Goal: Use online tool/utility: Utilize a website feature to perform a specific function

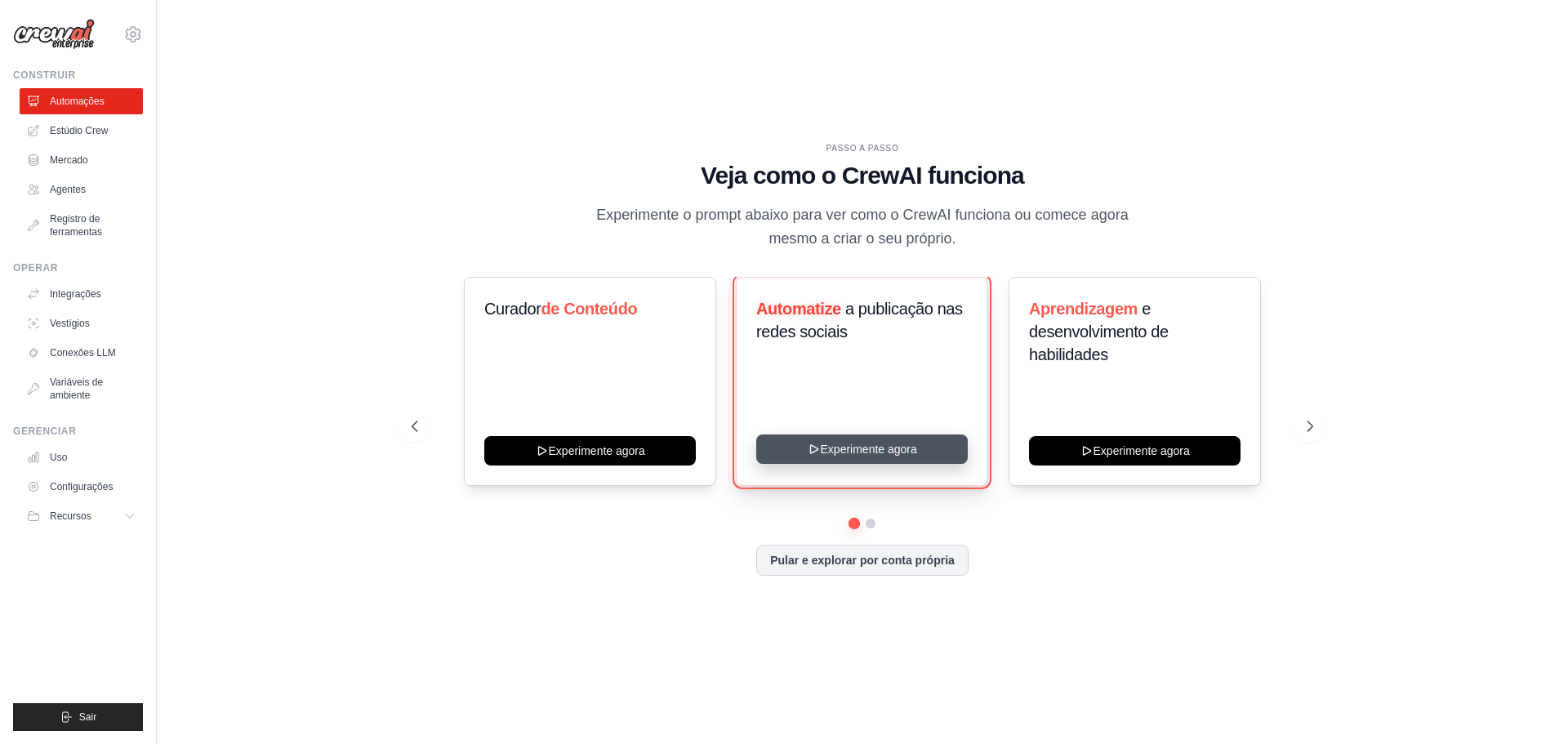
click at [900, 441] on button "Experimente agora" at bounding box center [862, 449] width 212 height 29
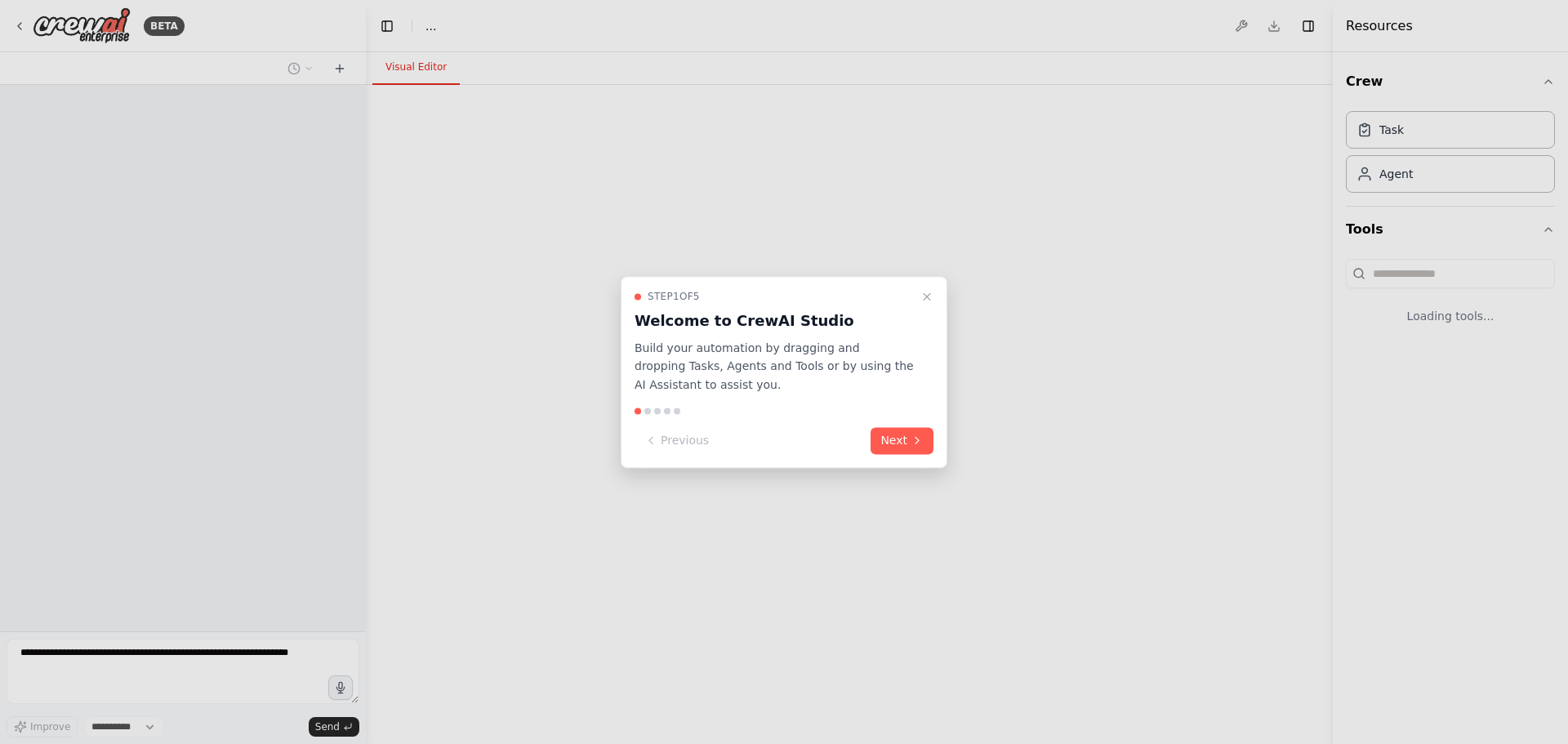
select select "****"
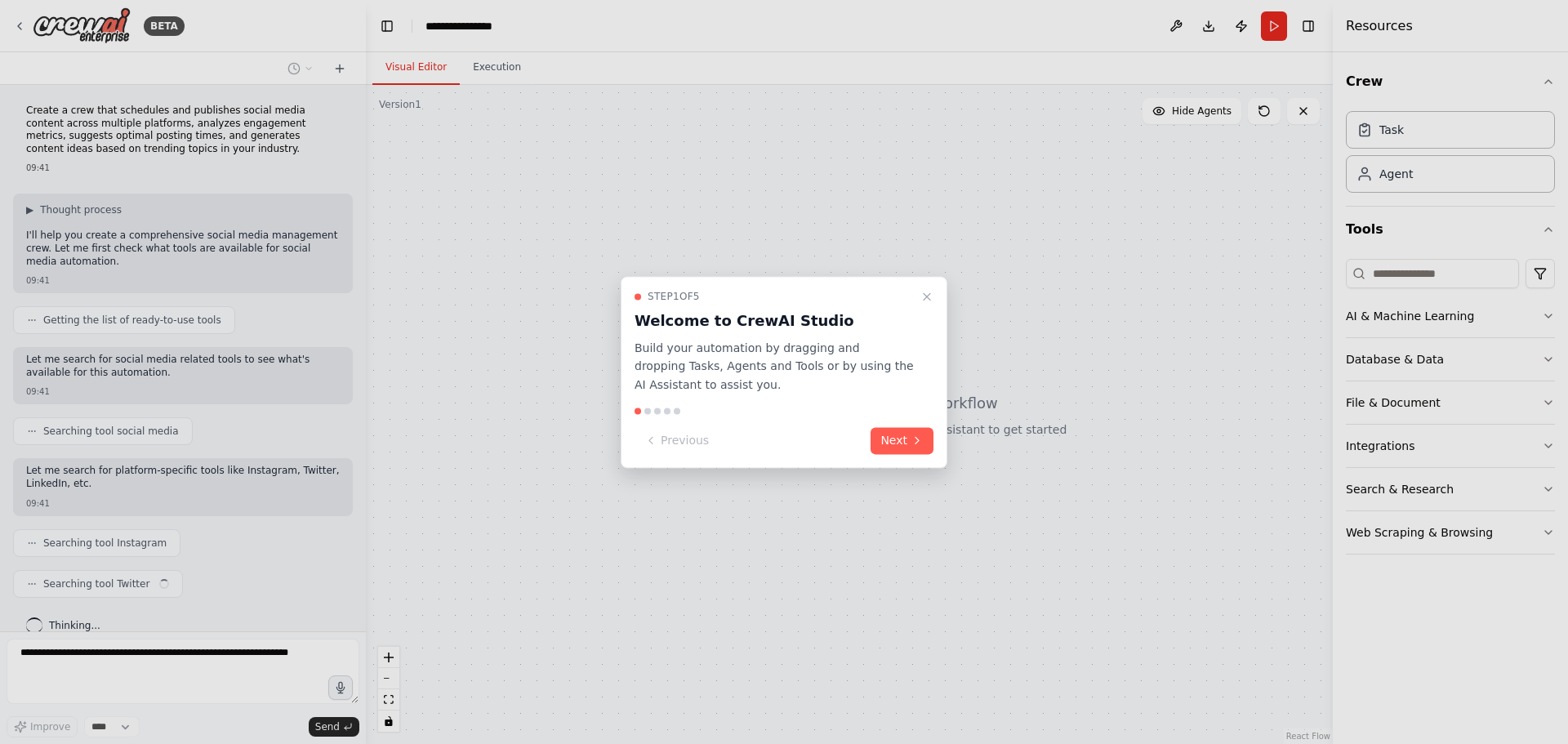
scroll to position [22, 0]
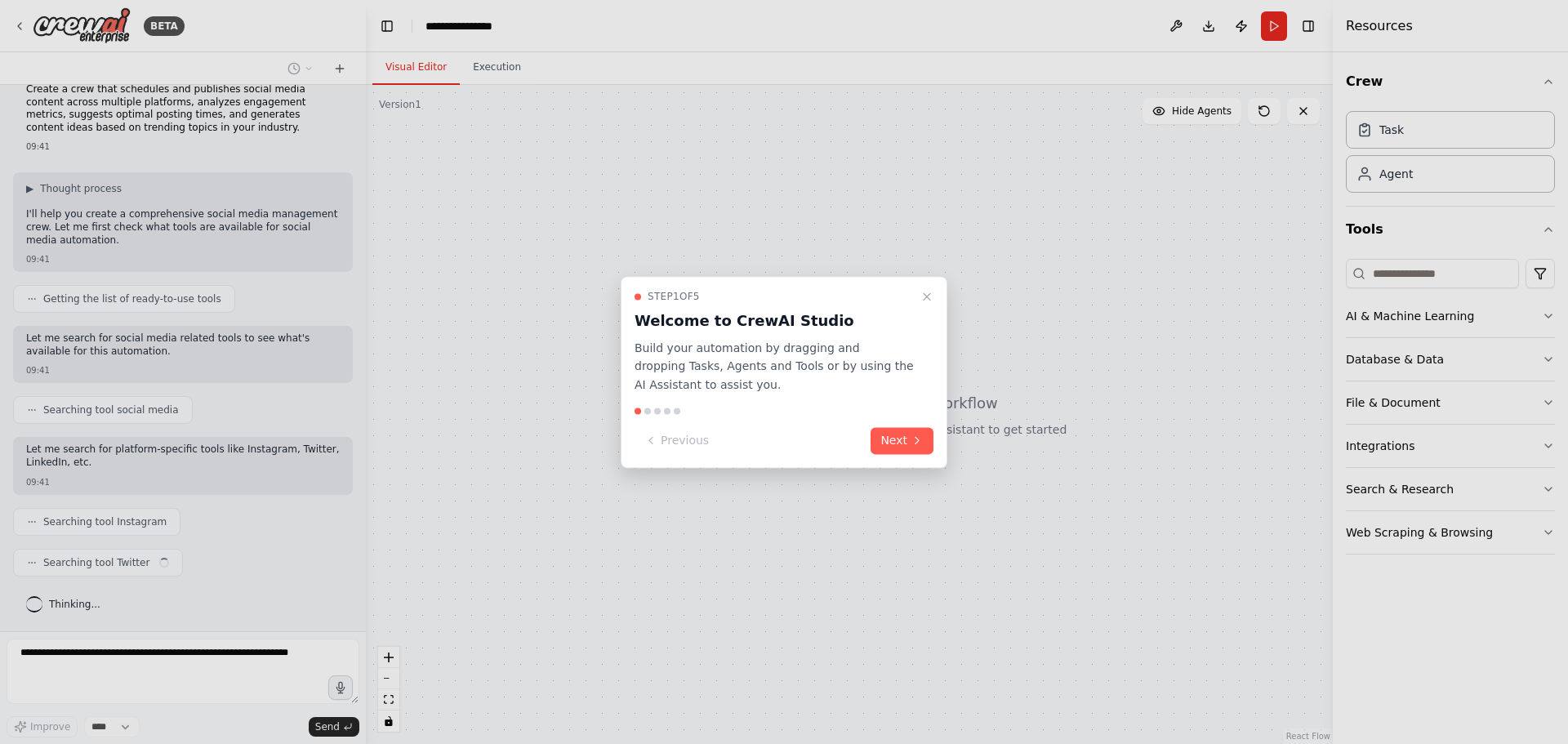
click at [900, 441] on button "Next" at bounding box center [902, 439] width 63 height 26
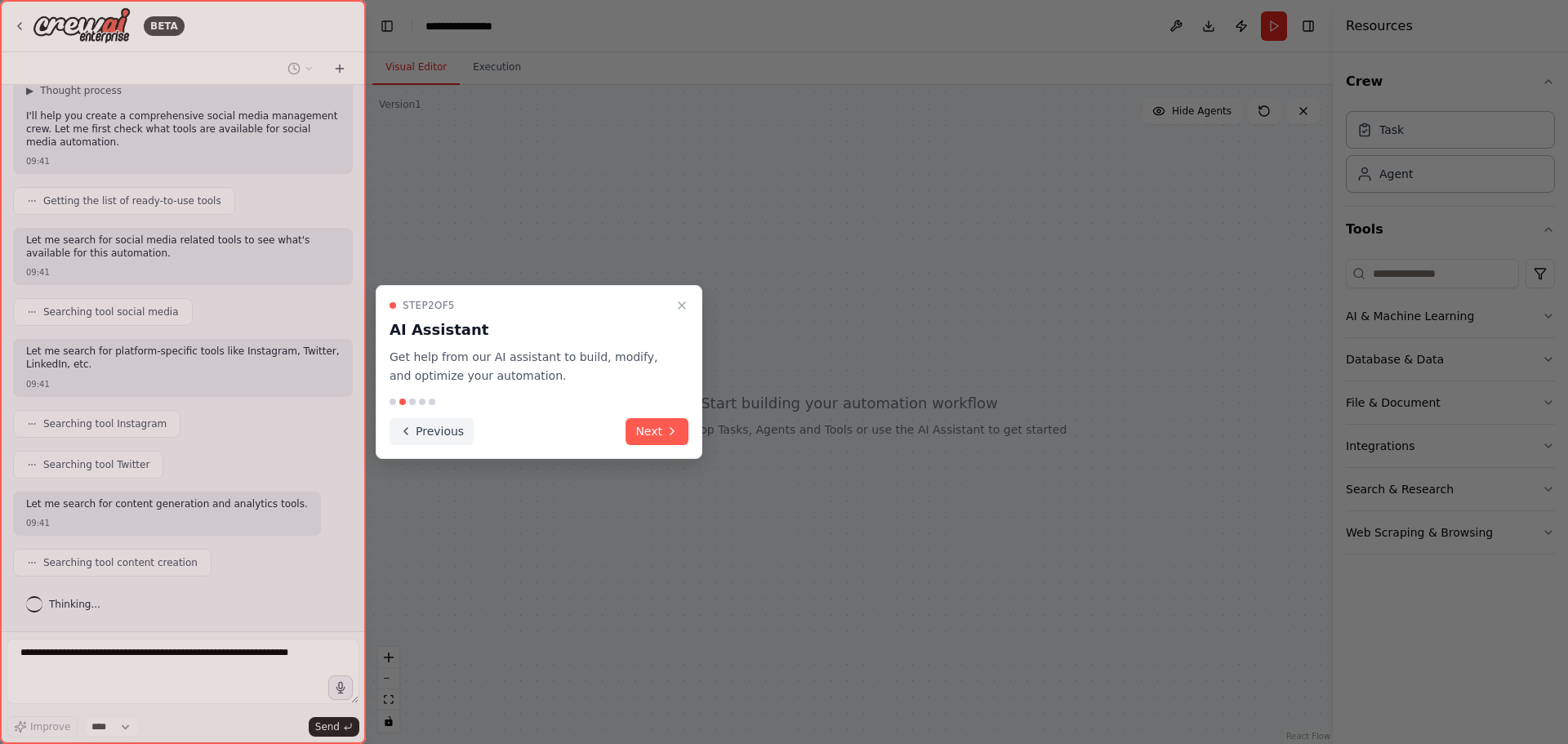
scroll to position [160, 0]
click at [450, 427] on button "Previous" at bounding box center [431, 430] width 84 height 26
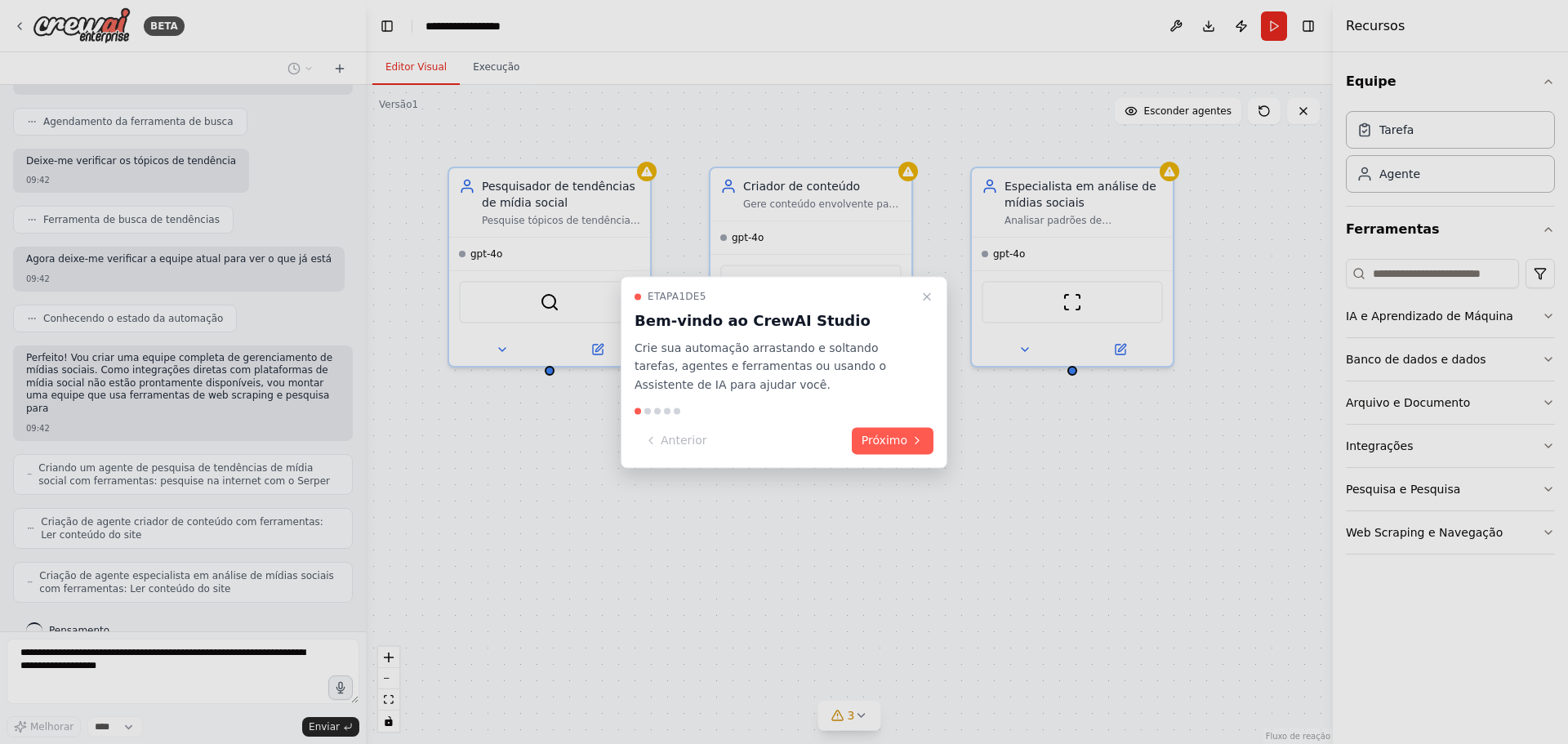
scroll to position [792, 0]
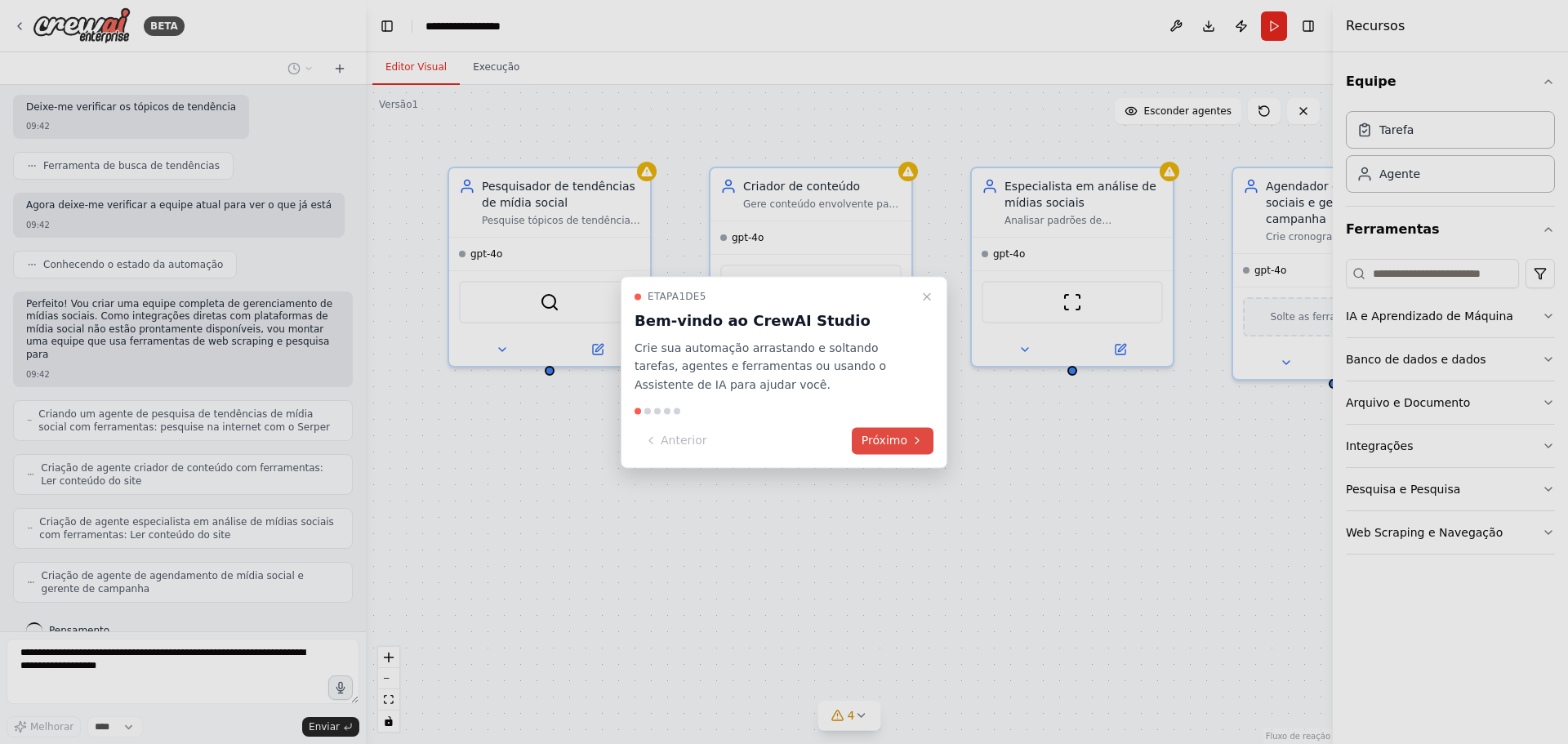
click at [887, 436] on font "Próximo" at bounding box center [884, 439] width 46 height 13
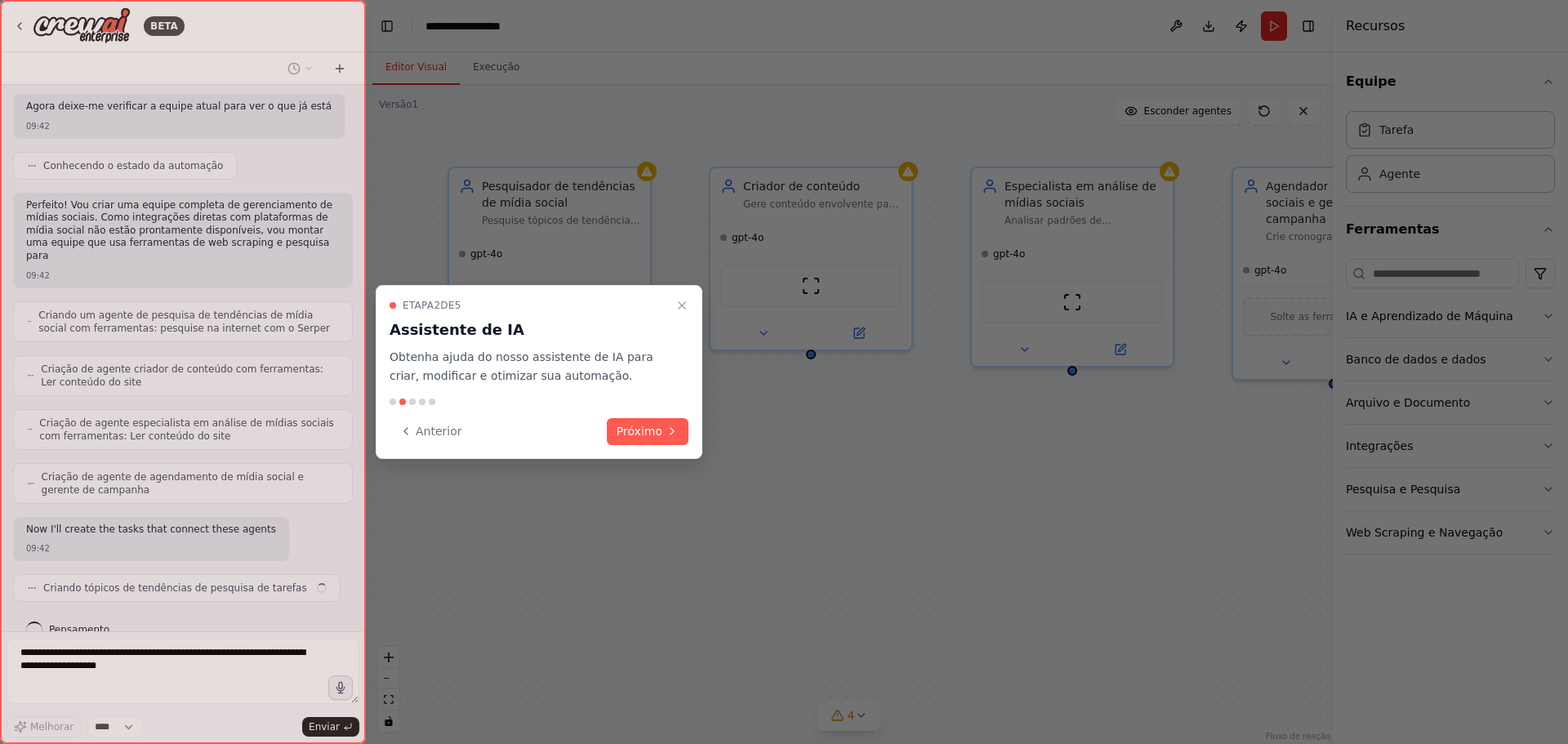
scroll to position [904, 0]
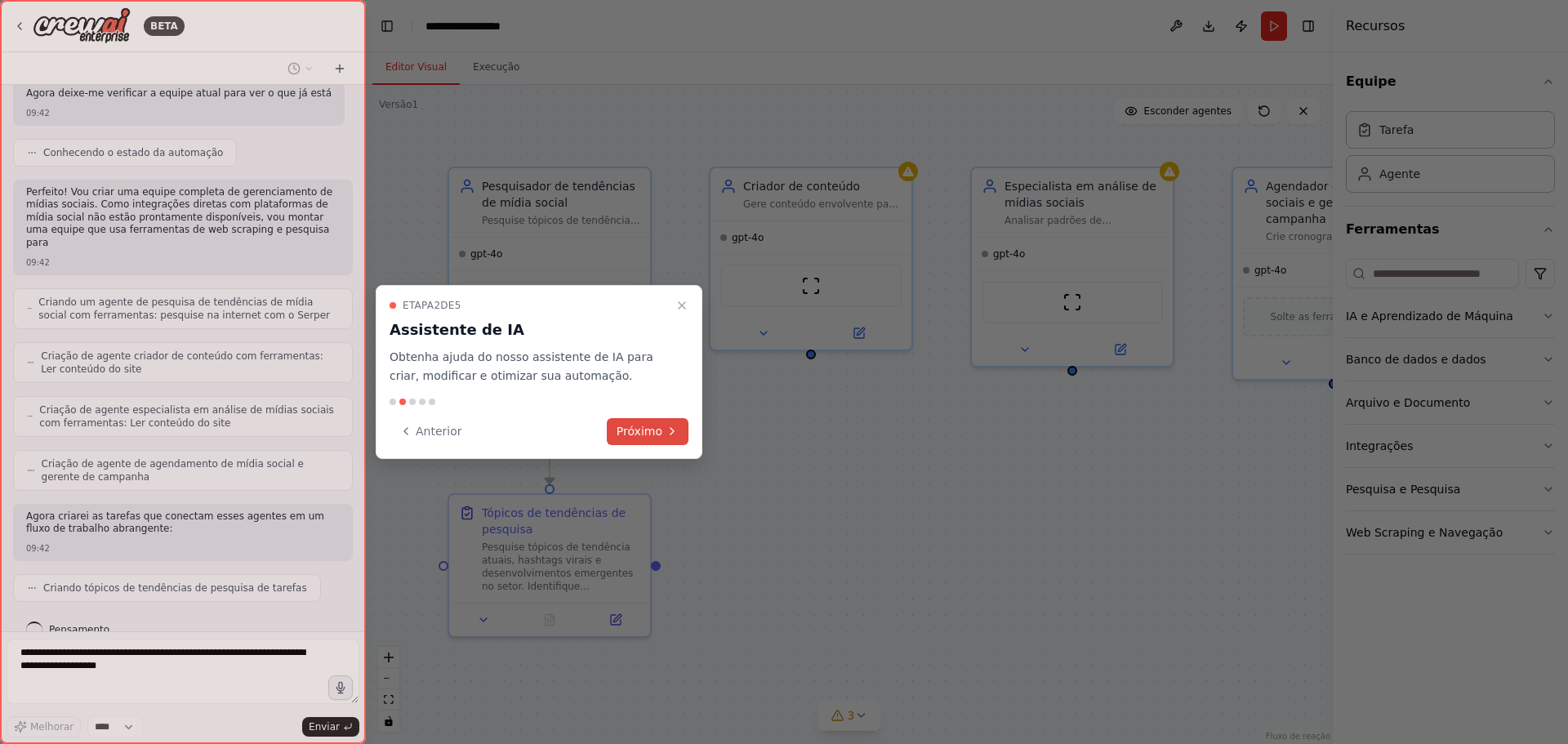
click at [651, 427] on font "Próximo" at bounding box center [639, 430] width 46 height 13
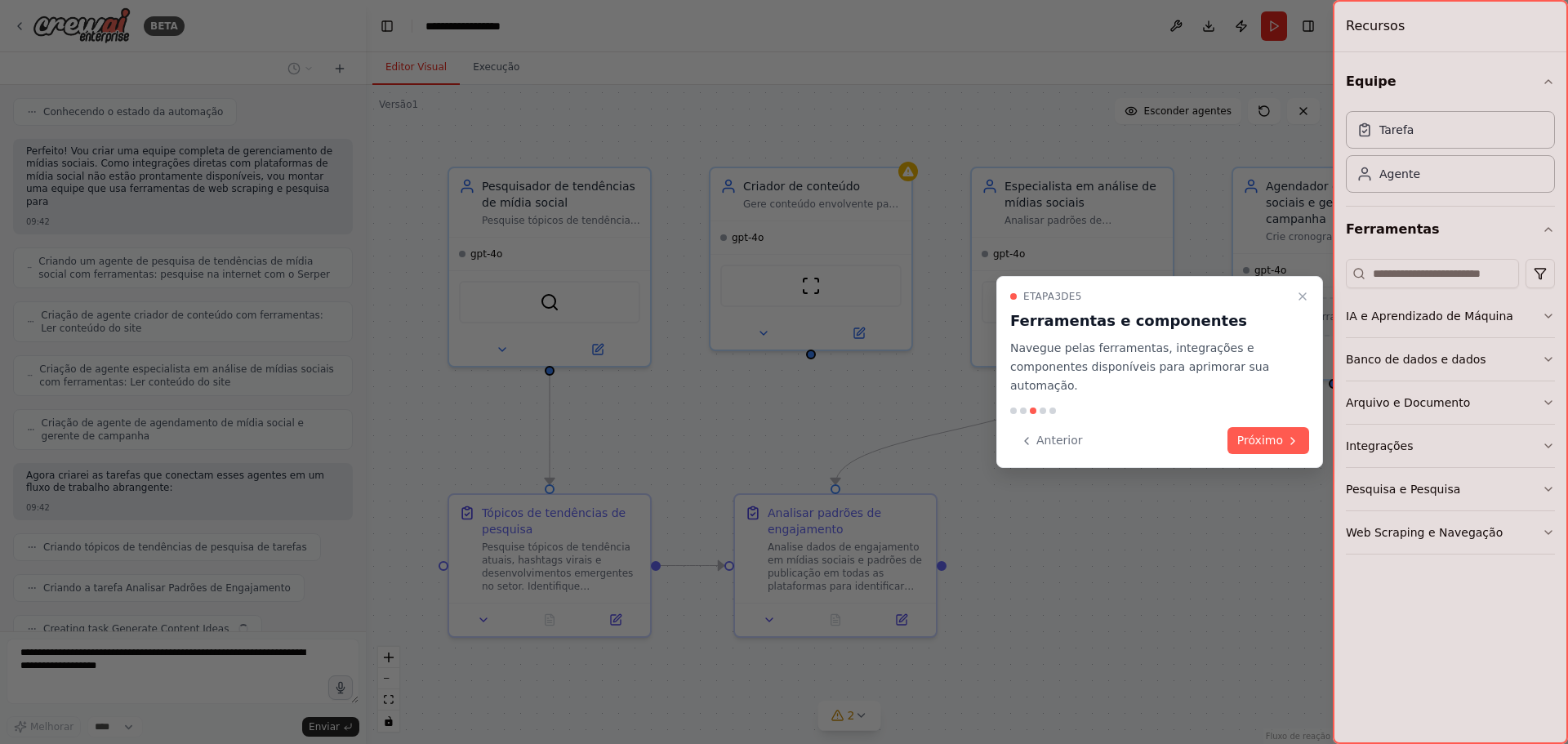
scroll to position [985, 0]
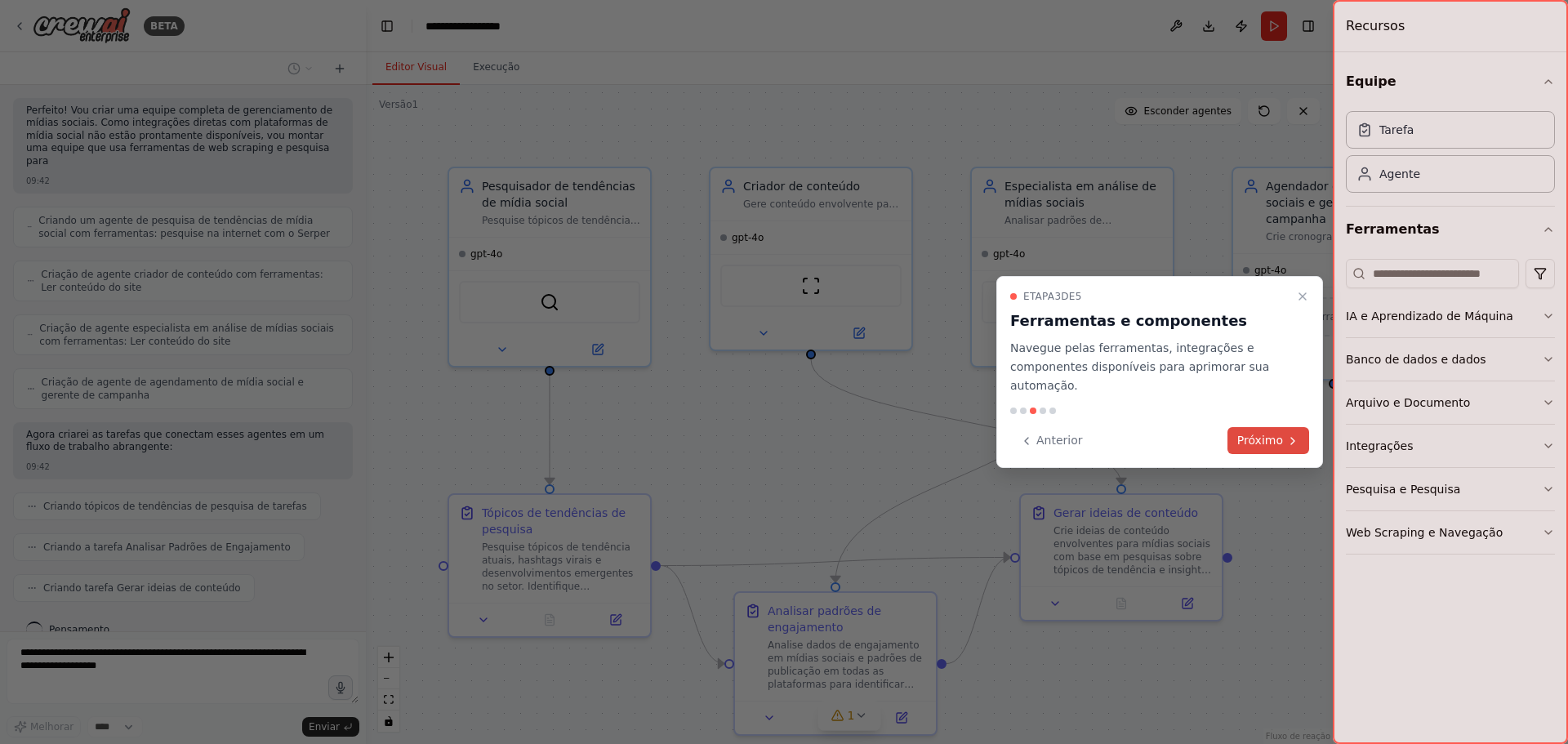
click at [1279, 443] on font "Próximo" at bounding box center [1259, 439] width 46 height 13
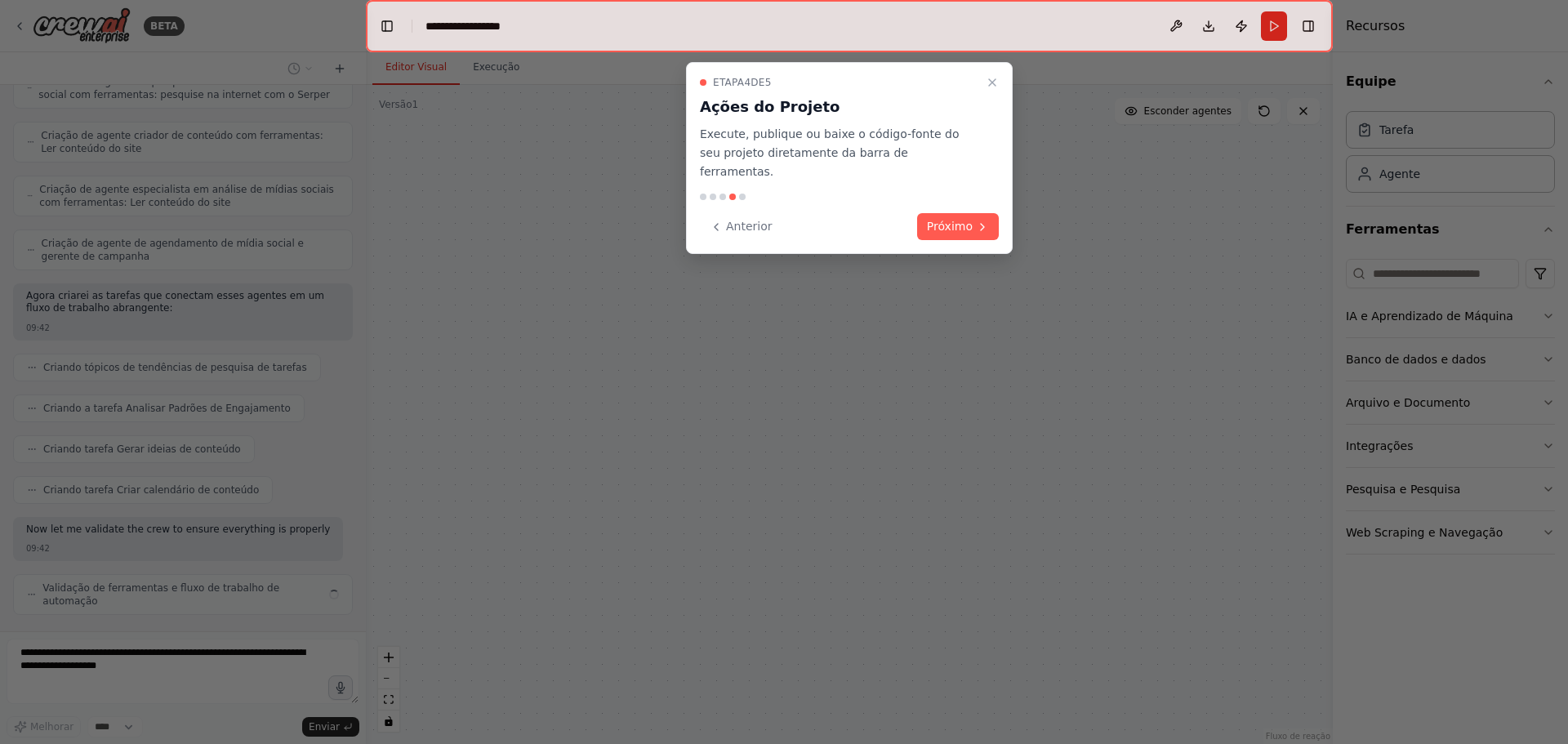
scroll to position [1124, 0]
click at [959, 220] on font "Próximo" at bounding box center [949, 225] width 46 height 13
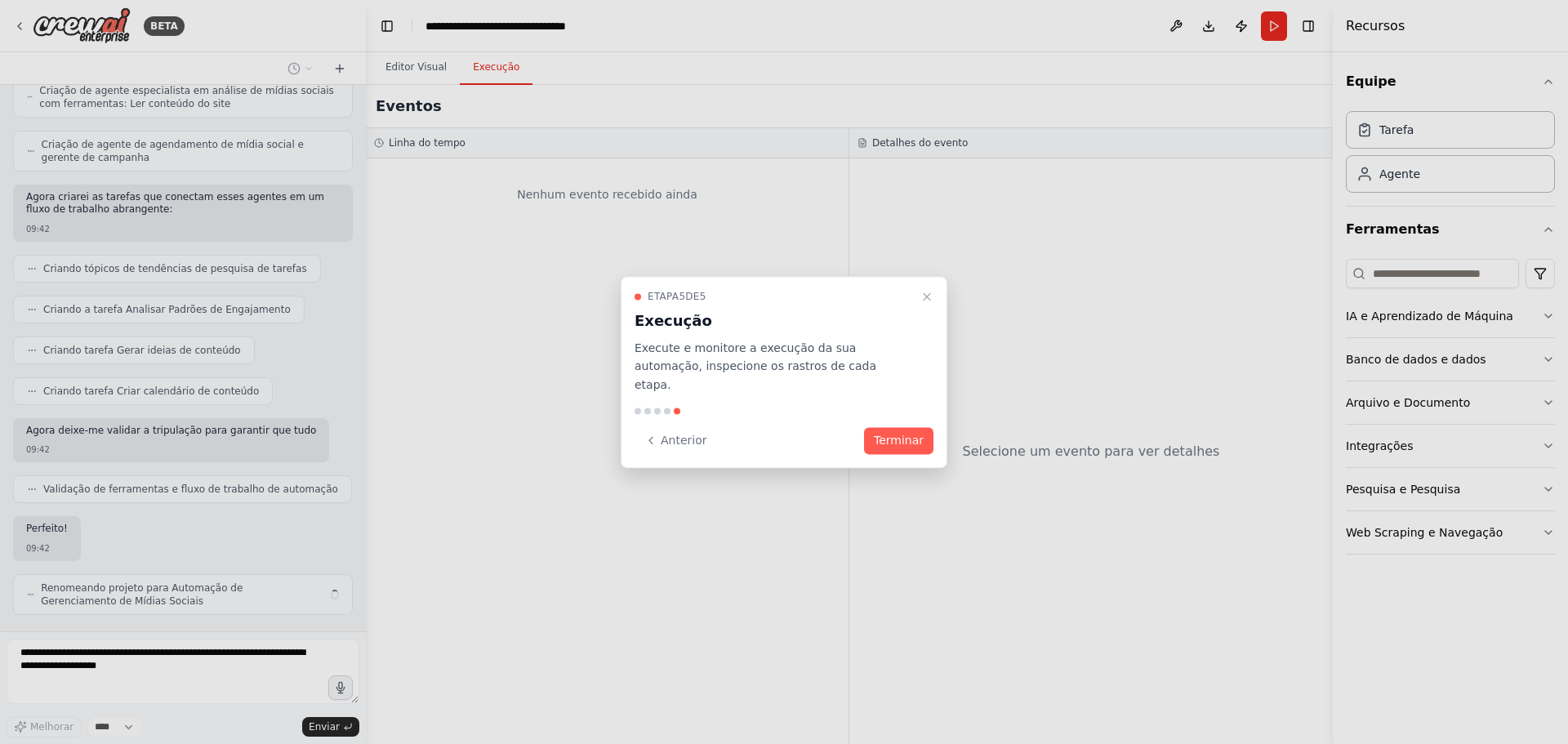
scroll to position [1236, 0]
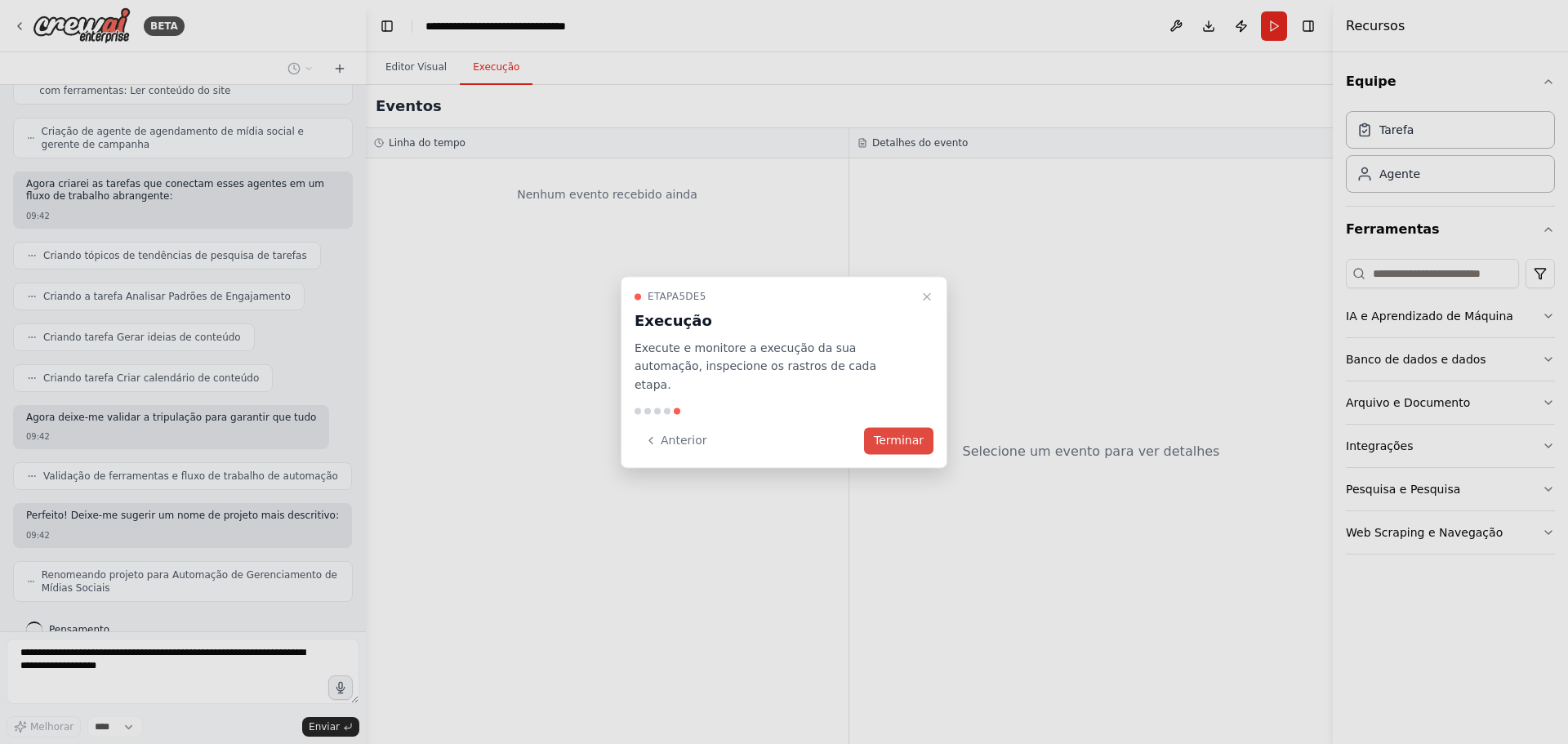
click at [893, 433] on font "Terminar" at bounding box center [898, 439] width 50 height 13
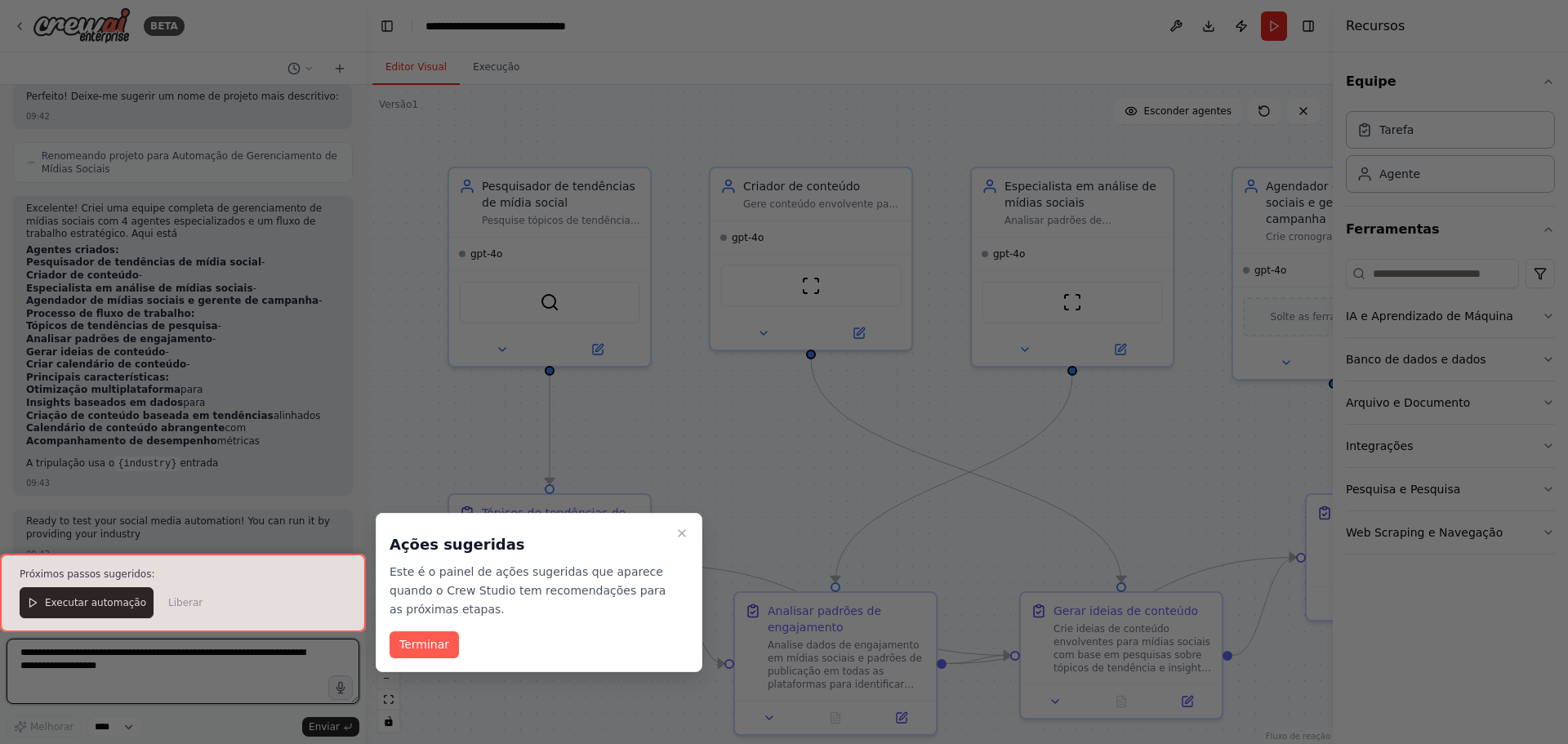
scroll to position [1667, 0]
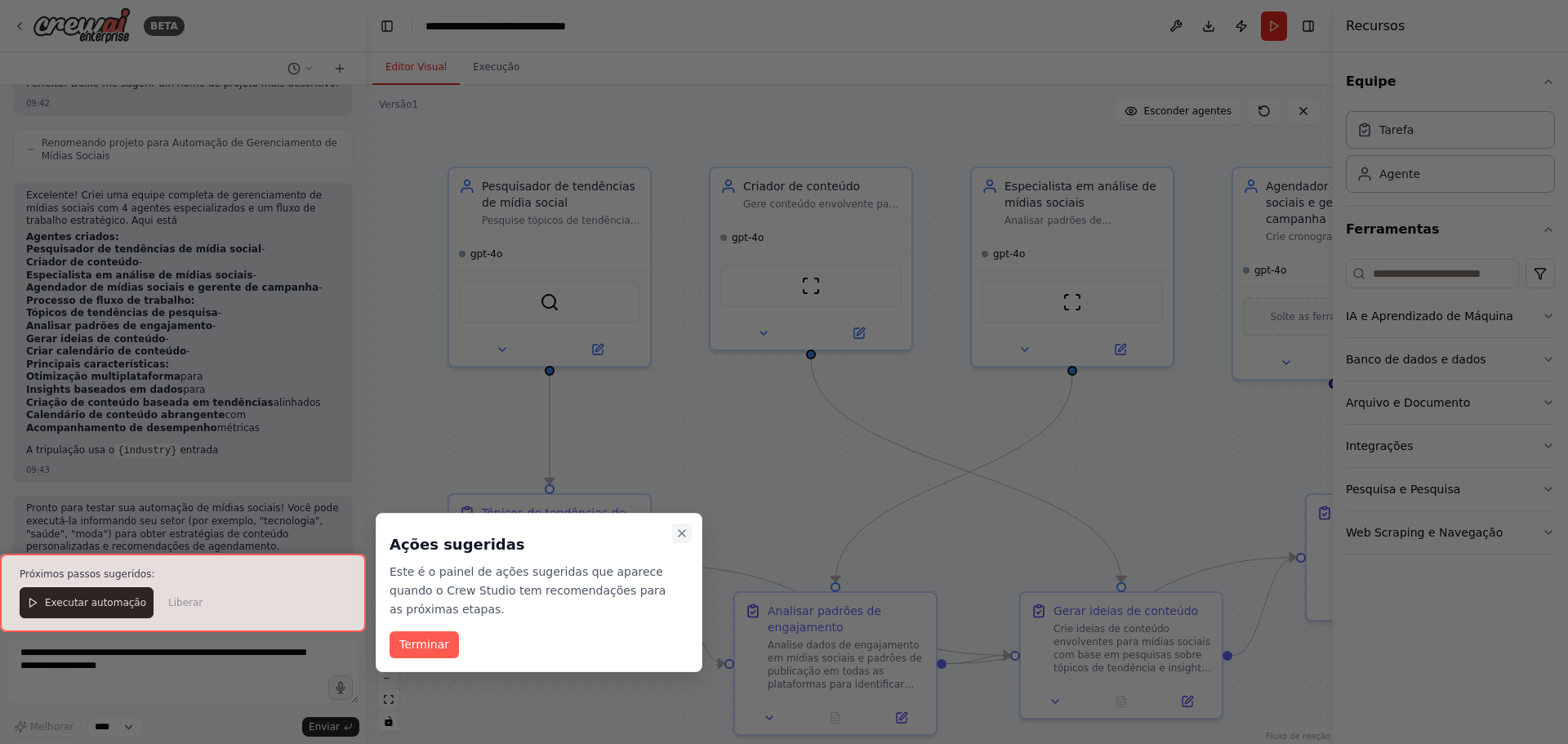
click at [684, 536] on icon "Passo a passo detalhado" at bounding box center [682, 532] width 13 height 13
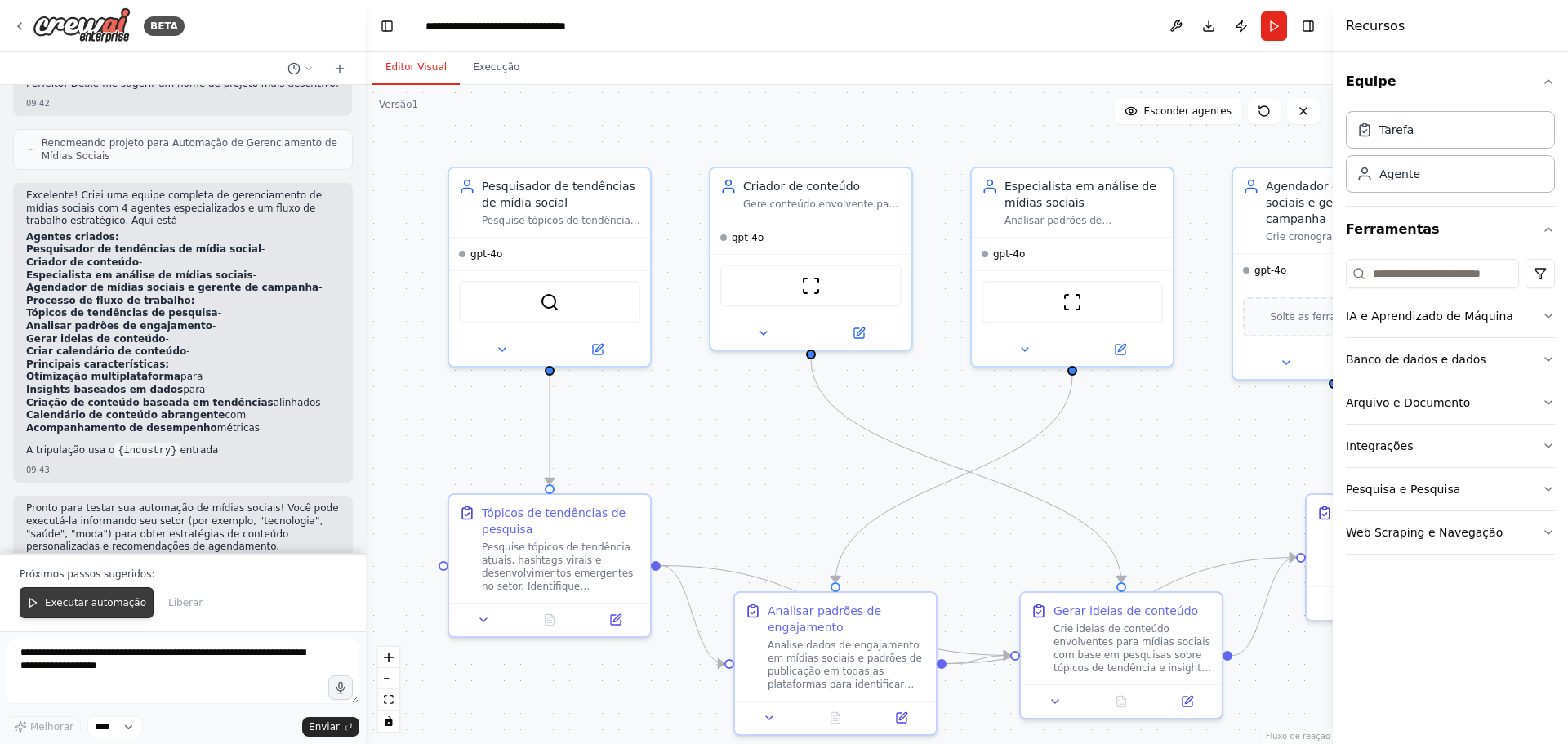
click at [60, 607] on font "Executar automação" at bounding box center [95, 603] width 101 height 12
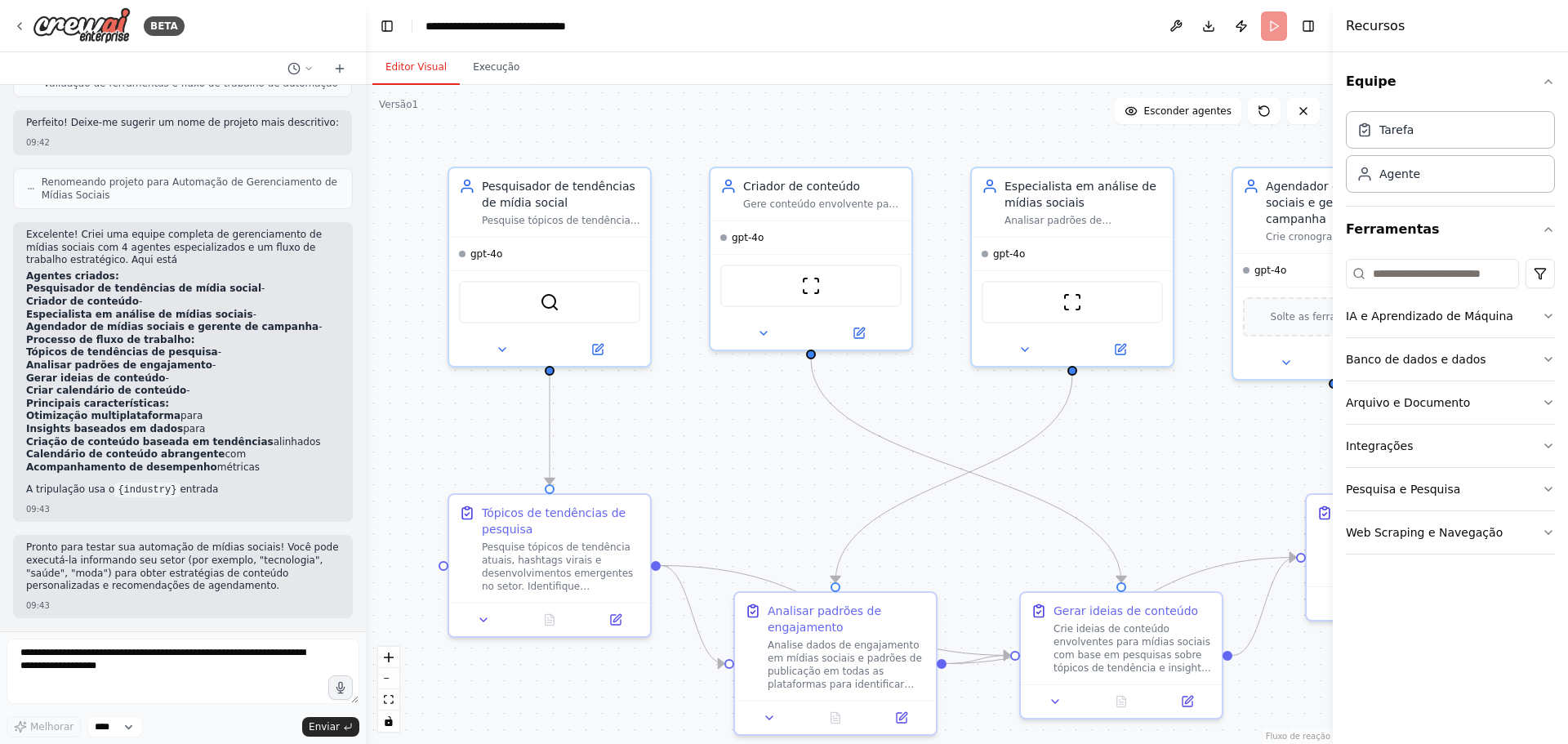
scroll to position [1603, 0]
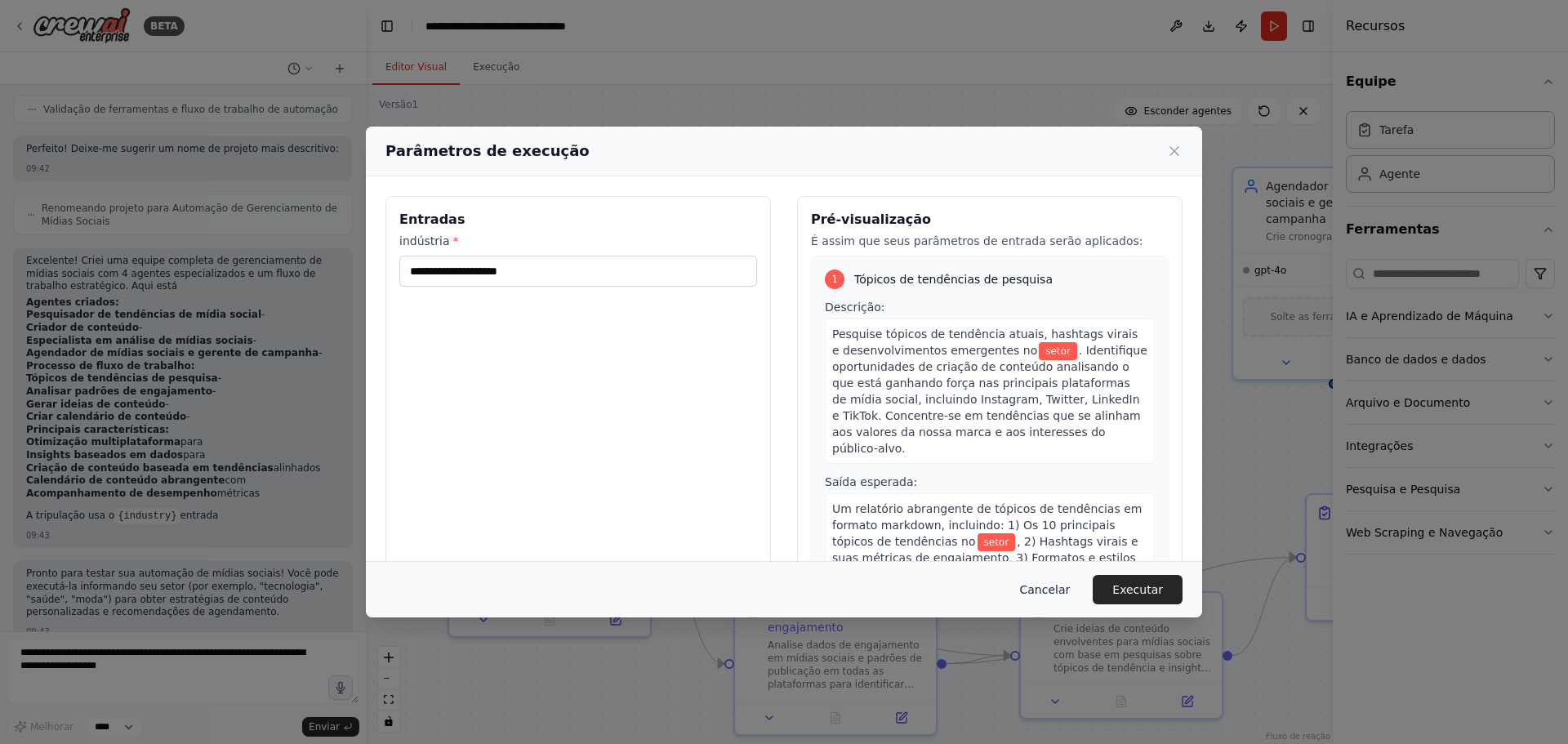
click at [1051, 583] on font "Cancelar" at bounding box center [1045, 589] width 51 height 13
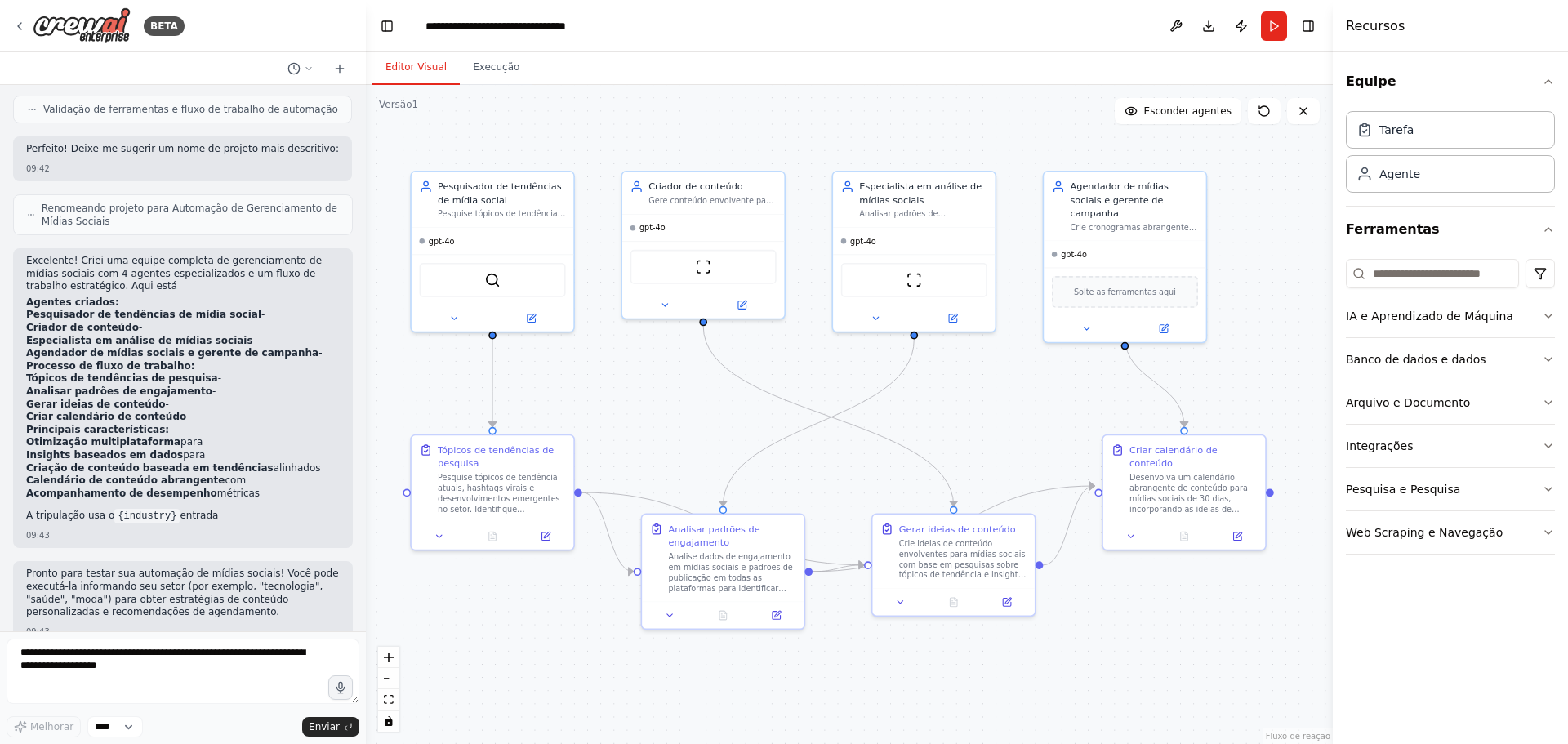
drag, startPoint x: 875, startPoint y: 430, endPoint x: 681, endPoint y: 401, distance: 196.2
click at [681, 401] on div ".deletable-edge-delete-btn { width: 20px; height: 20px; border: 0px solid #ffff…" at bounding box center [849, 415] width 967 height 659
click at [530, 315] on icon at bounding box center [532, 314] width 7 height 7
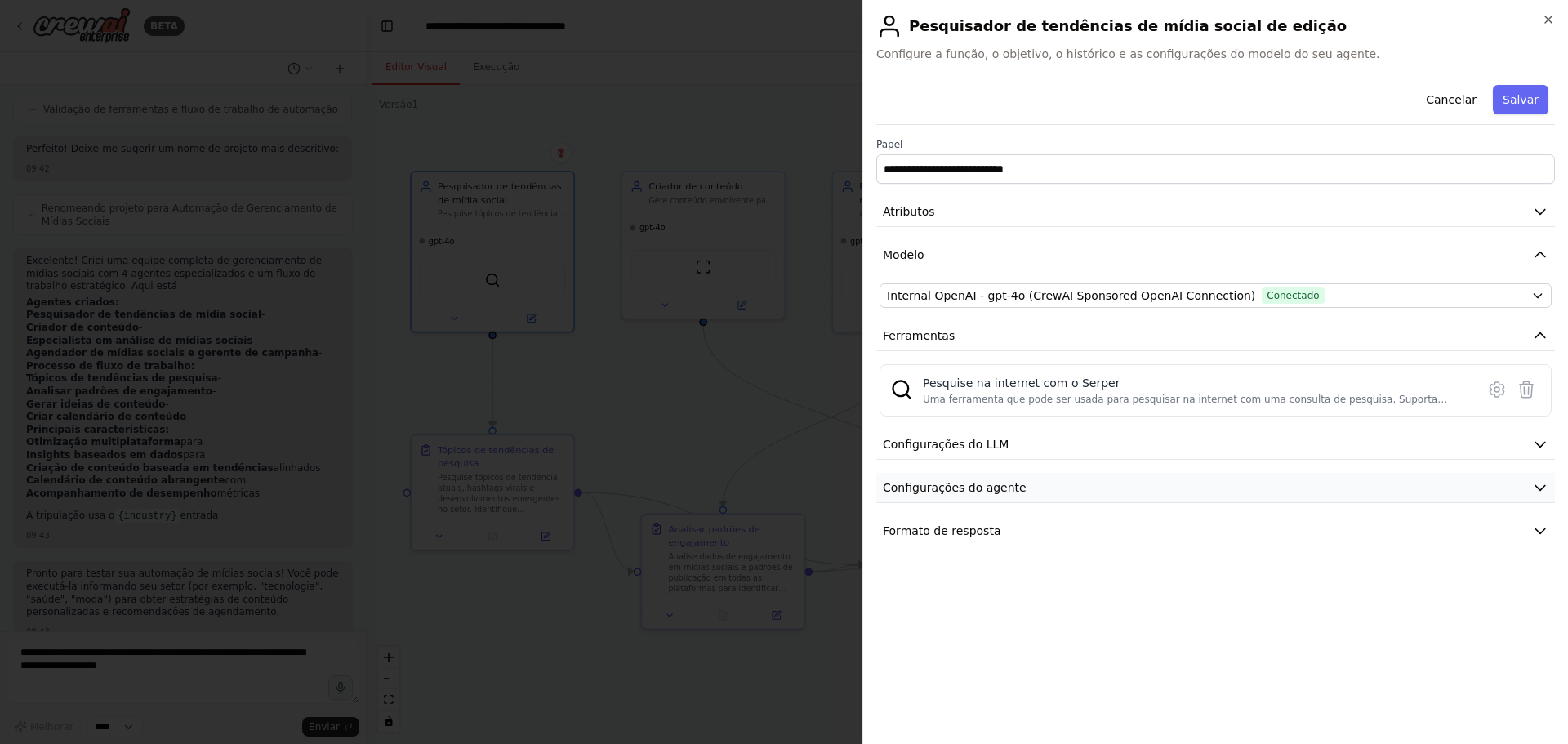
click at [1540, 486] on icon "button" at bounding box center [1540, 487] width 17 height 17
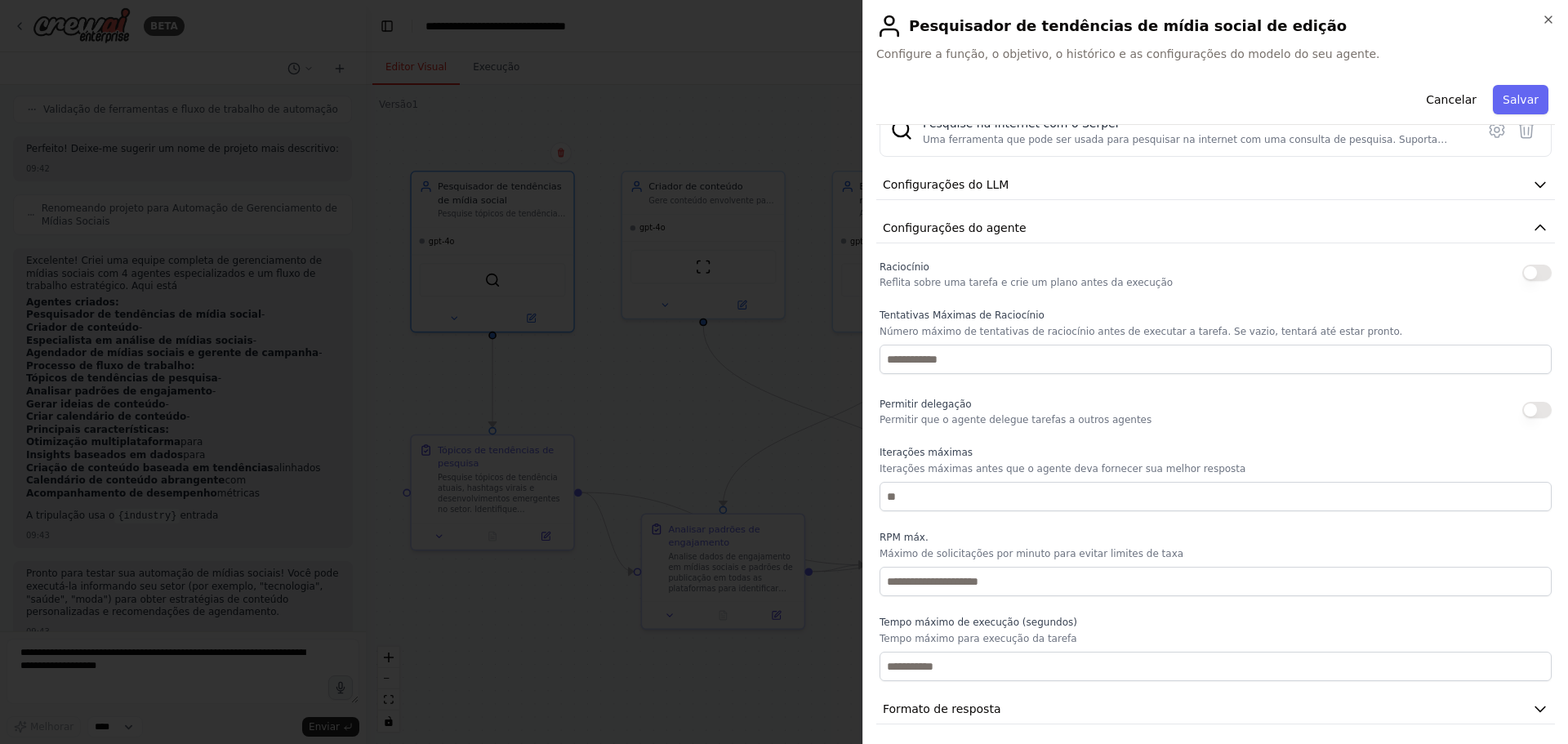
scroll to position [266, 0]
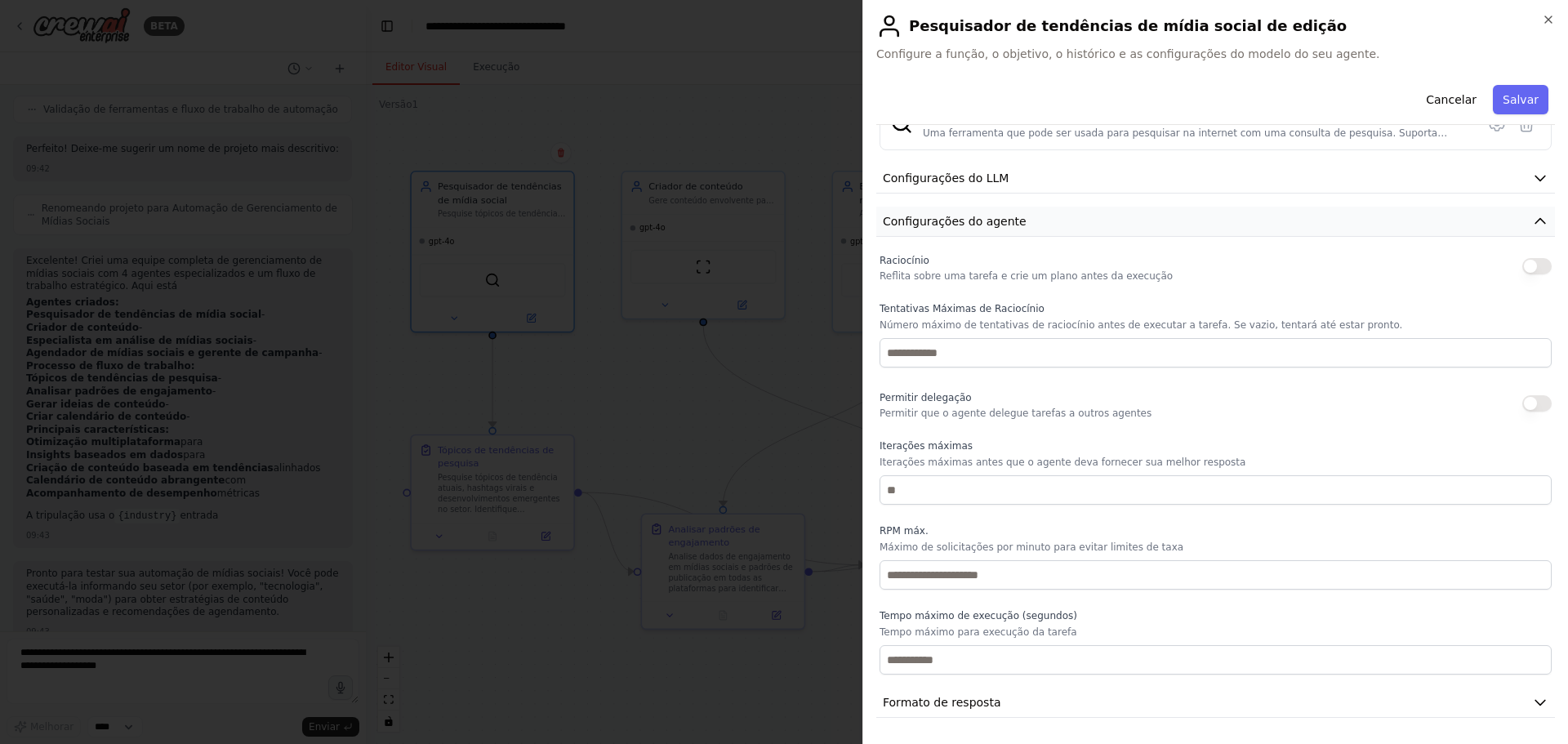
click at [1532, 223] on icon "button" at bounding box center [1540, 221] width 17 height 17
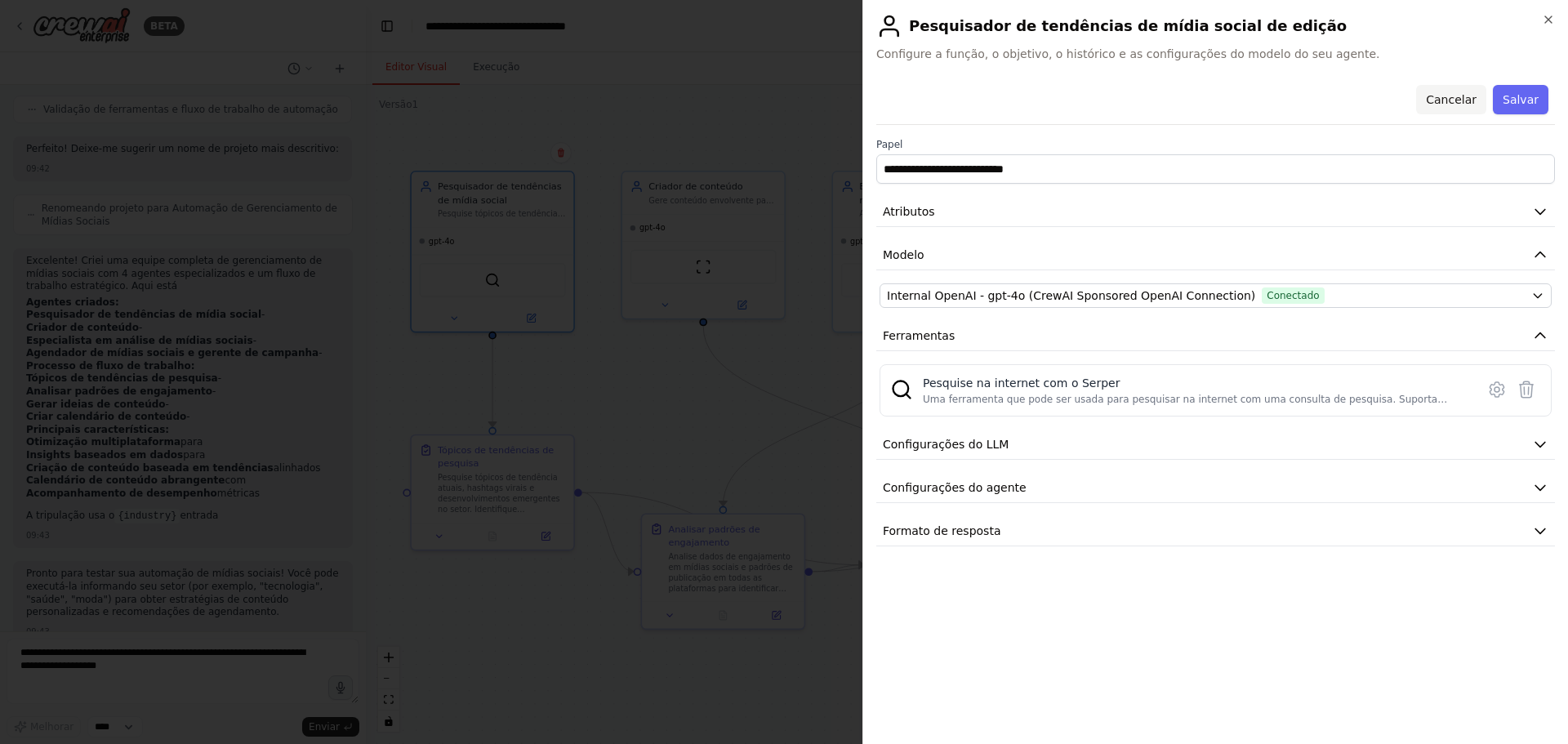
click at [1456, 101] on font "Cancelar" at bounding box center [1451, 99] width 51 height 13
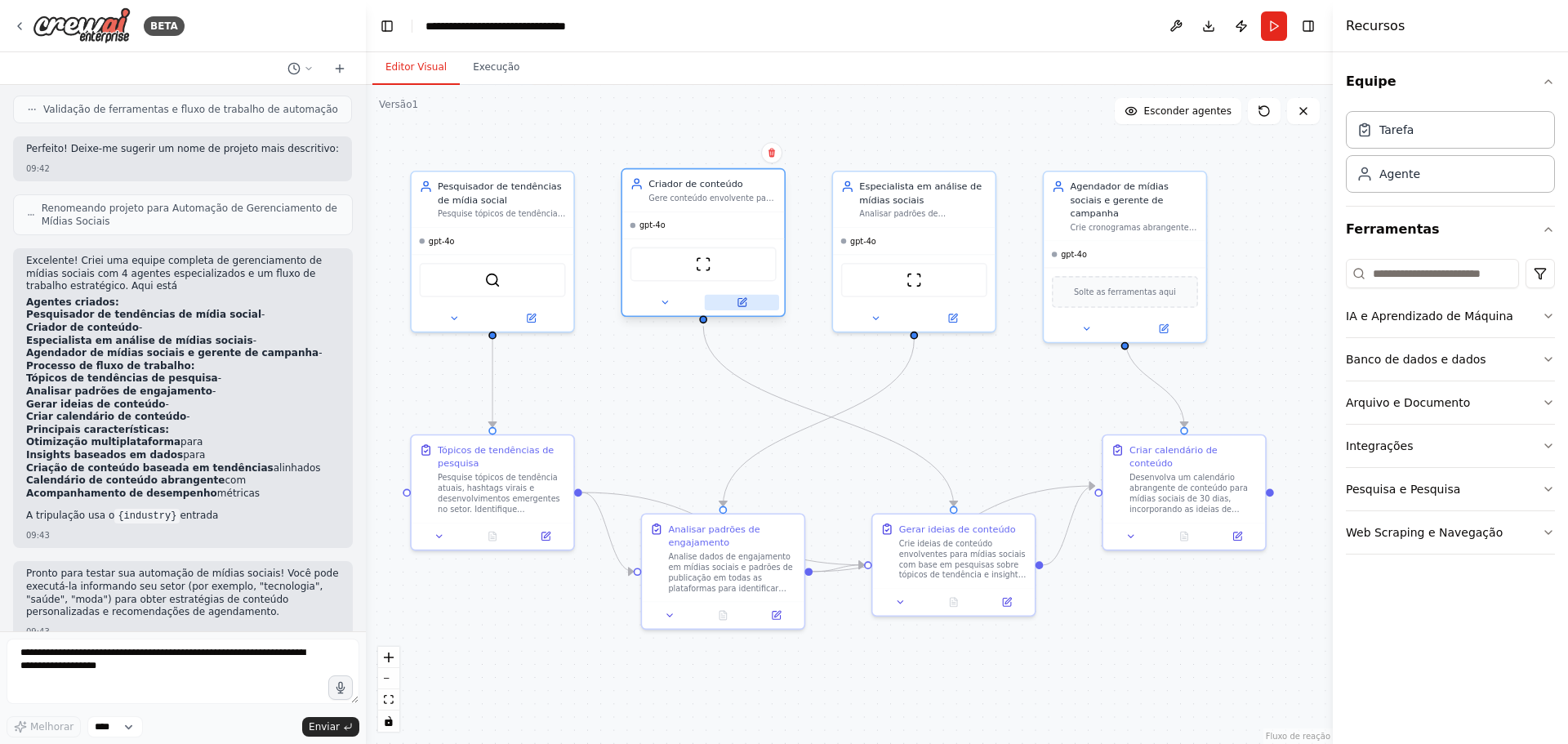
click at [744, 305] on icon at bounding box center [742, 302] width 8 height 8
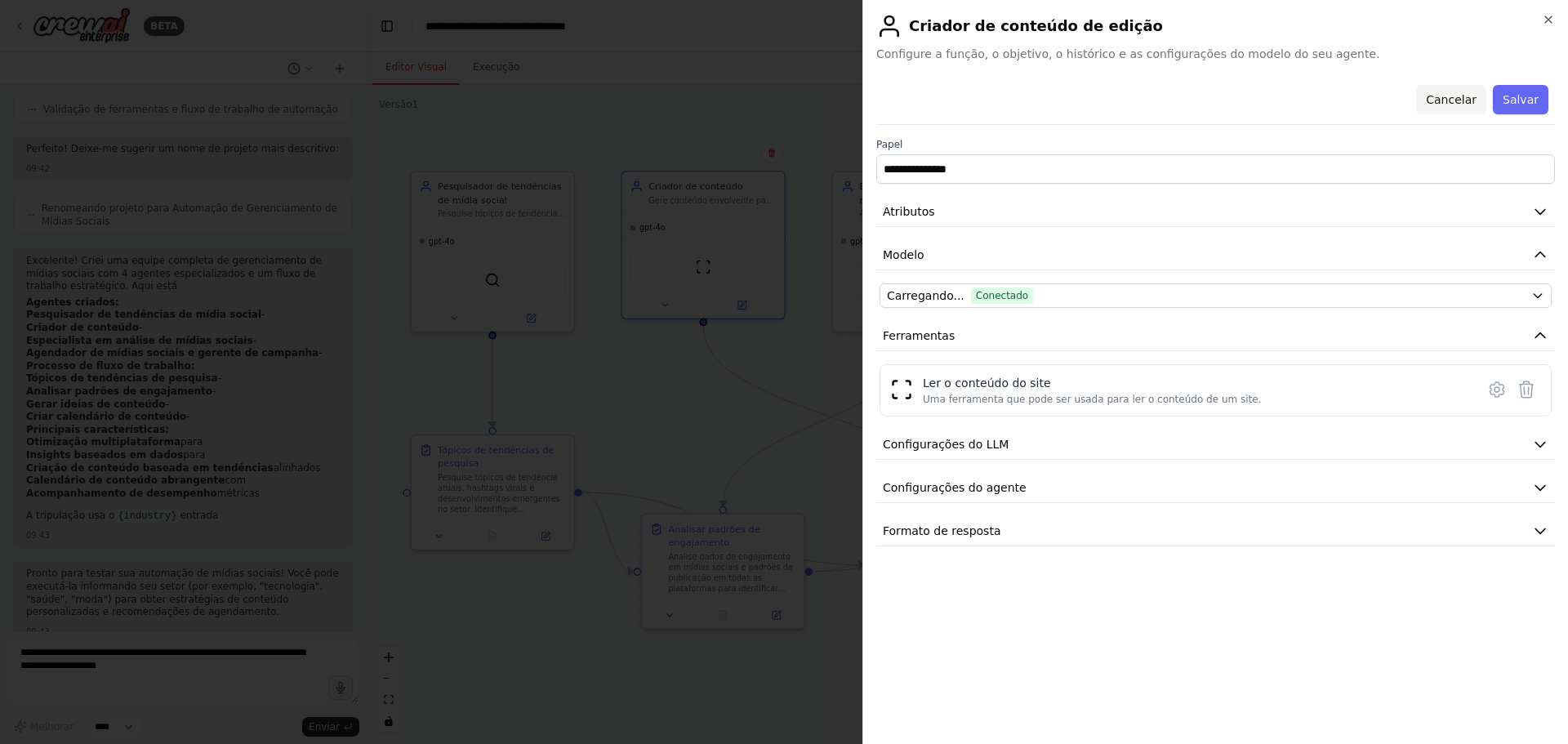
click at [1456, 94] on font "Cancelar" at bounding box center [1451, 99] width 51 height 13
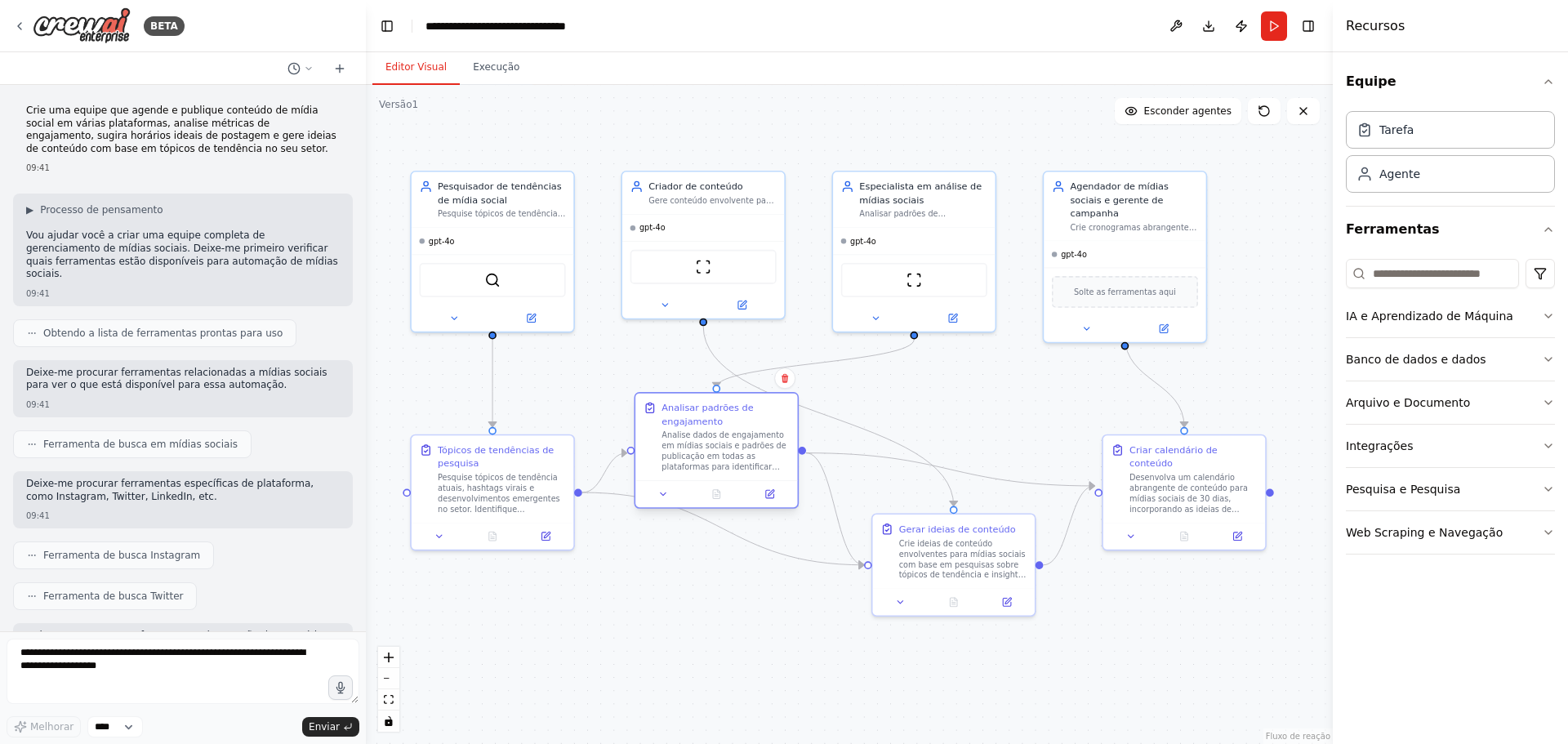
drag, startPoint x: 732, startPoint y: 554, endPoint x: 719, endPoint y: 435, distance: 119.7
click at [719, 435] on font "Analise dados de engajamento em mídias sociais e padrões de publicação em todas…" at bounding box center [725, 499] width 127 height 135
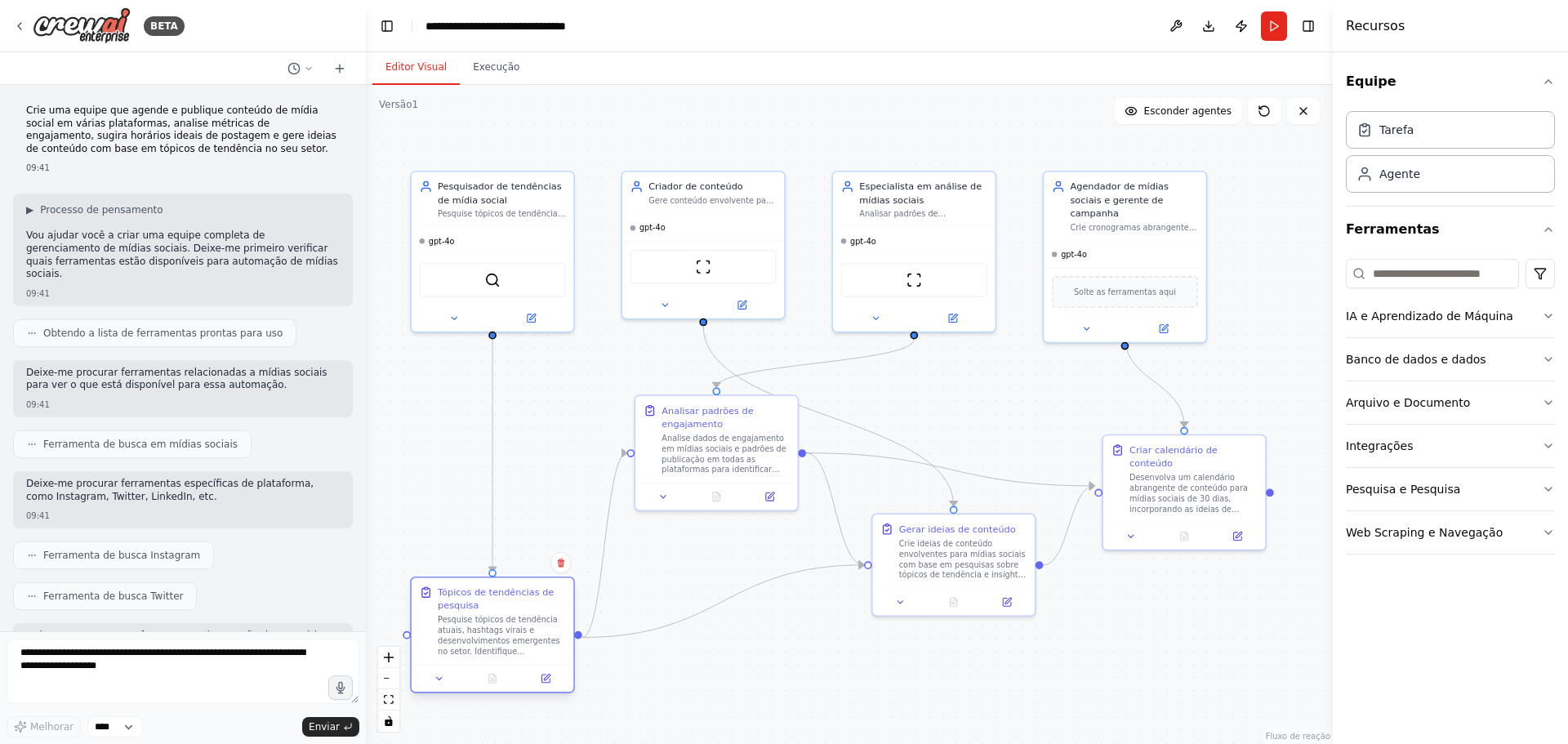
drag, startPoint x: 523, startPoint y: 459, endPoint x: 527, endPoint y: 610, distance: 151.1
click at [527, 610] on div "Tópicos de tendências de pesquisa" at bounding box center [501, 598] width 127 height 26
drag, startPoint x: 705, startPoint y: 429, endPoint x: 607, endPoint y: 446, distance: 99.5
click at [607, 446] on font "Analise dados de engajamento em mídias sociais e padrões de publicação em todas…" at bounding box center [632, 512] width 127 height 135
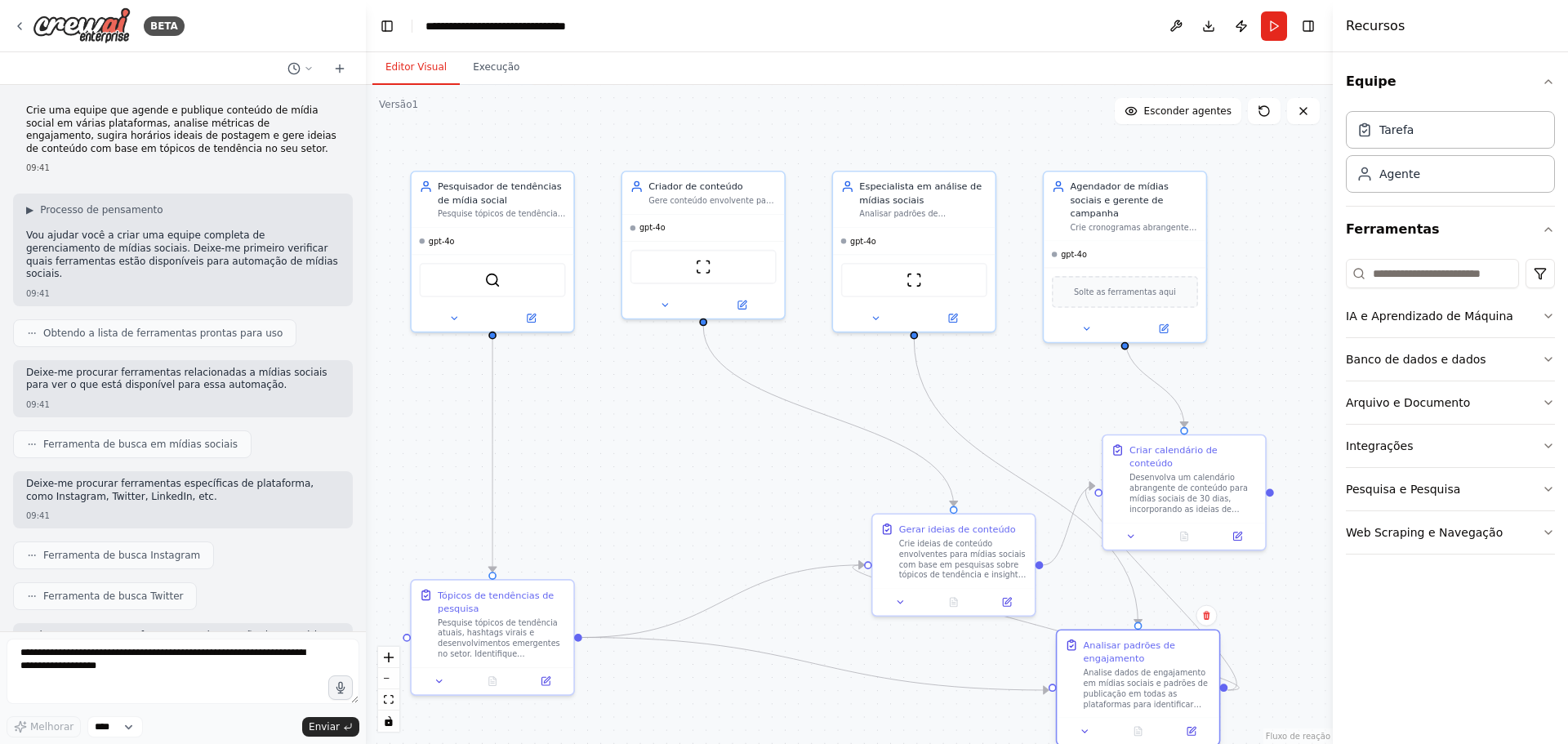
drag, startPoint x: 607, startPoint y: 446, endPoint x: 1120, endPoint y: 664, distance: 557.4
click at [1120, 664] on div "Analisar padrões de engajamento Analise dados de engajamento em mídias sociais …" at bounding box center [1147, 673] width 127 height 71
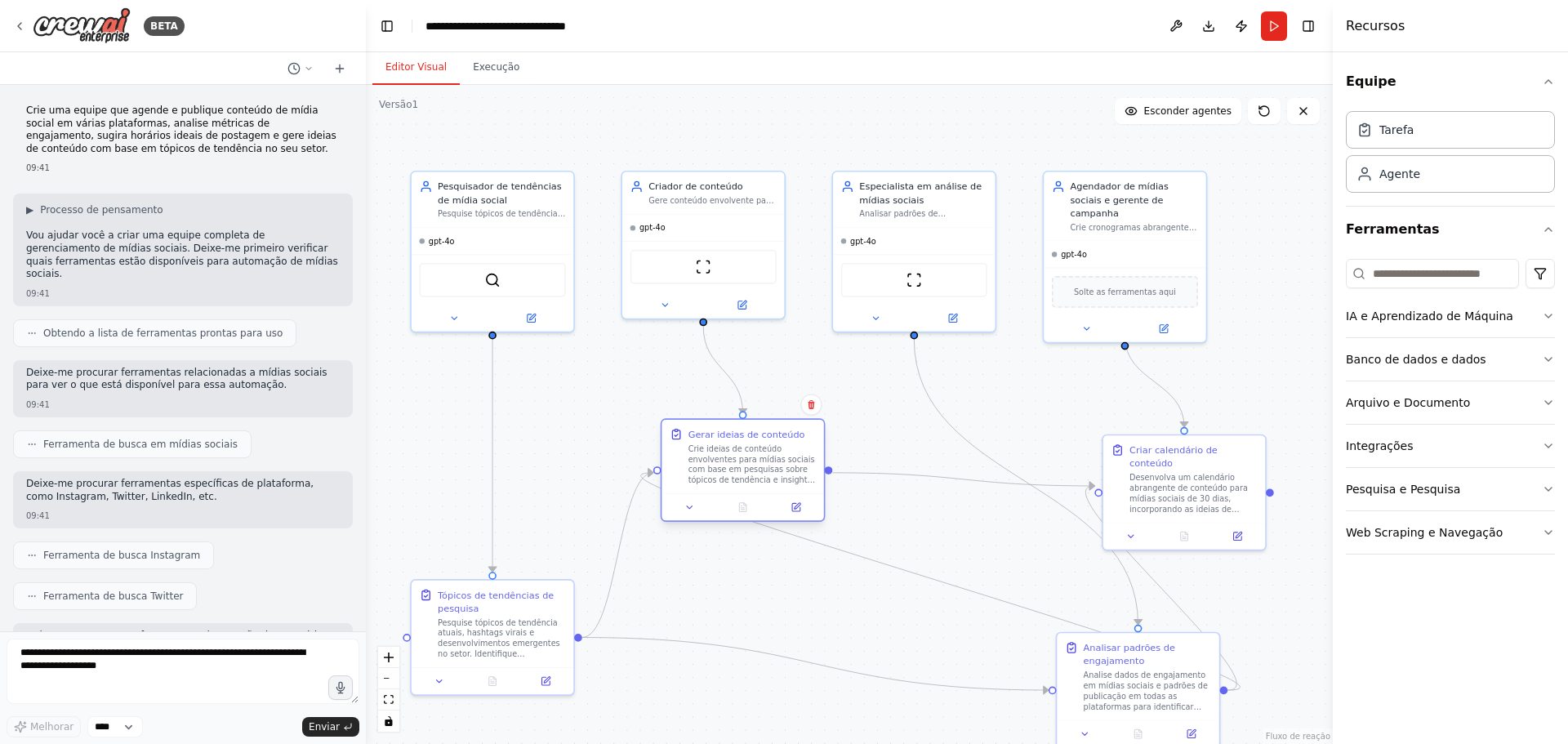
drag, startPoint x: 939, startPoint y: 561, endPoint x: 730, endPoint y: 471, distance: 227.6
click at [730, 471] on font "Crie ideias de conteúdo envolventes para mídias sociais com base em pesquisas s…" at bounding box center [752, 517] width 127 height 146
drag, startPoint x: 1117, startPoint y: 667, endPoint x: 798, endPoint y: 698, distance: 320.5
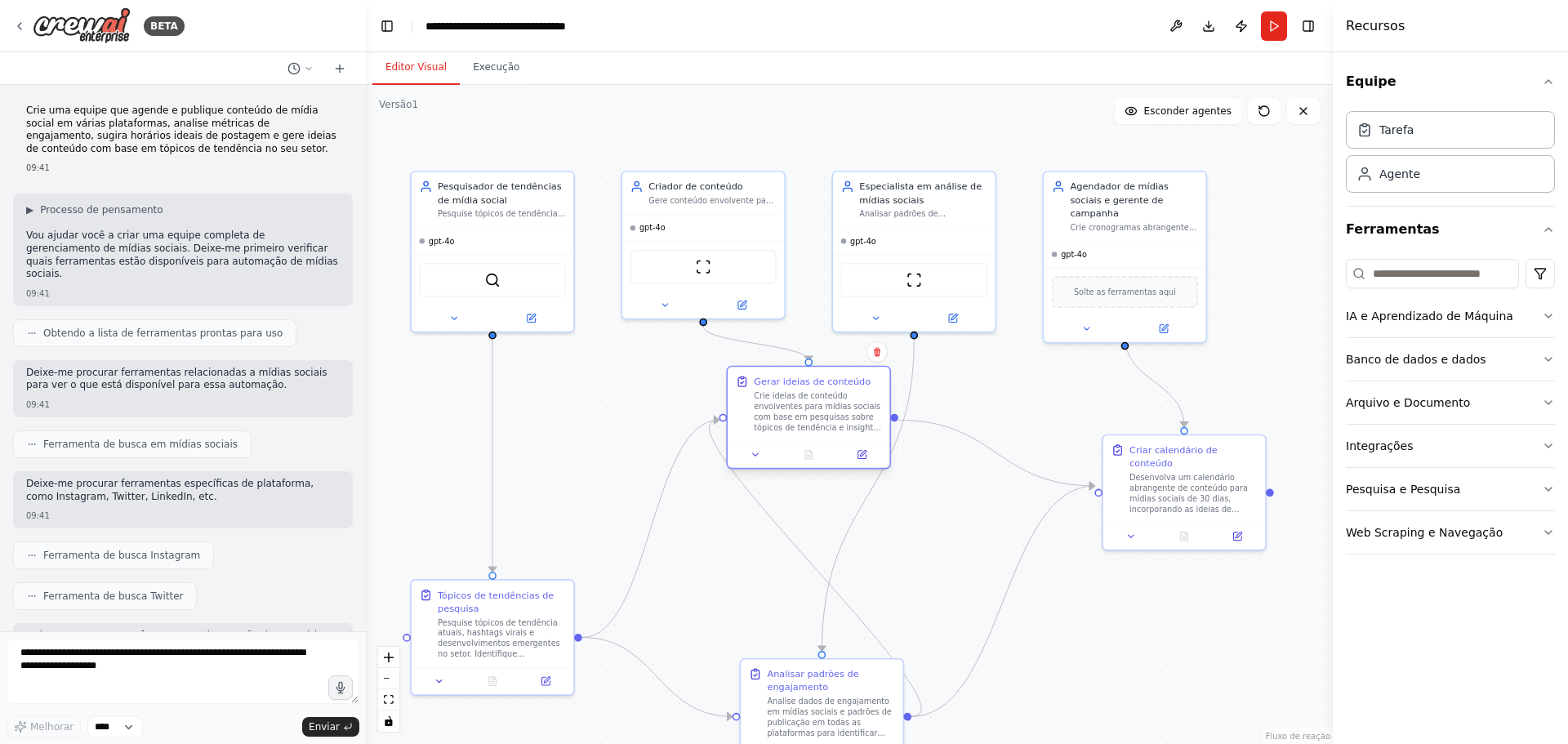
drag, startPoint x: 754, startPoint y: 490, endPoint x: 821, endPoint y: 433, distance: 88.0
click at [821, 433] on div "Gerar ideias de conteúdo Crie ideias de conteúdo envolventes para mídias sociai…" at bounding box center [808, 403] width 162 height 74
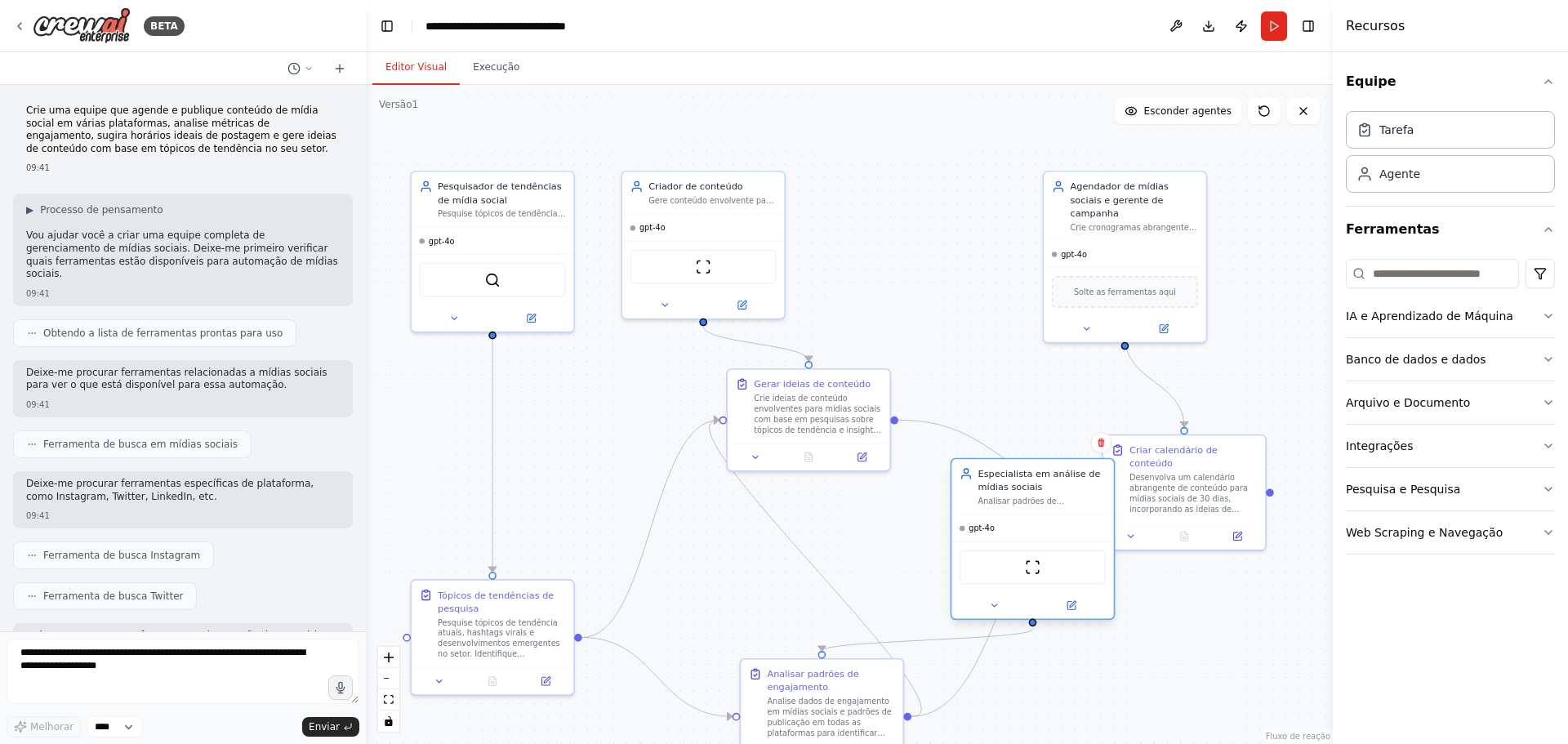
drag, startPoint x: 948, startPoint y: 209, endPoint x: 1071, endPoint y: 504, distance: 319.6
click at [1071, 504] on font "Analisar padrões de engajamento em mídias sociais, monitorar métricas de desemp…" at bounding box center [1042, 543] width 127 height 94
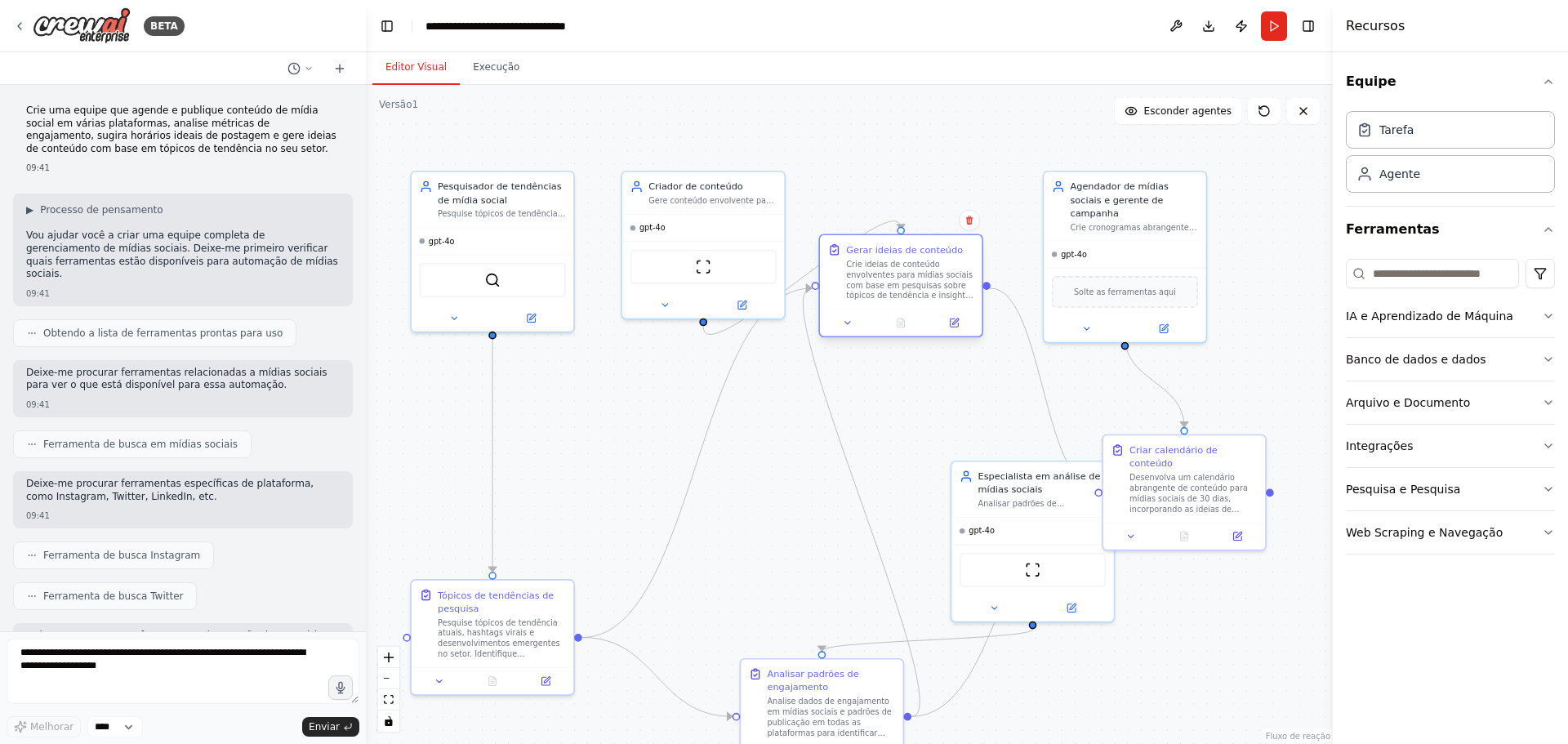
drag, startPoint x: 795, startPoint y: 403, endPoint x: 890, endPoint y: 275, distance: 159.4
click at [890, 275] on font "Crie ideias de conteúdo envolventes para mídias sociais com base em pesquisas s…" at bounding box center [910, 332] width 127 height 146
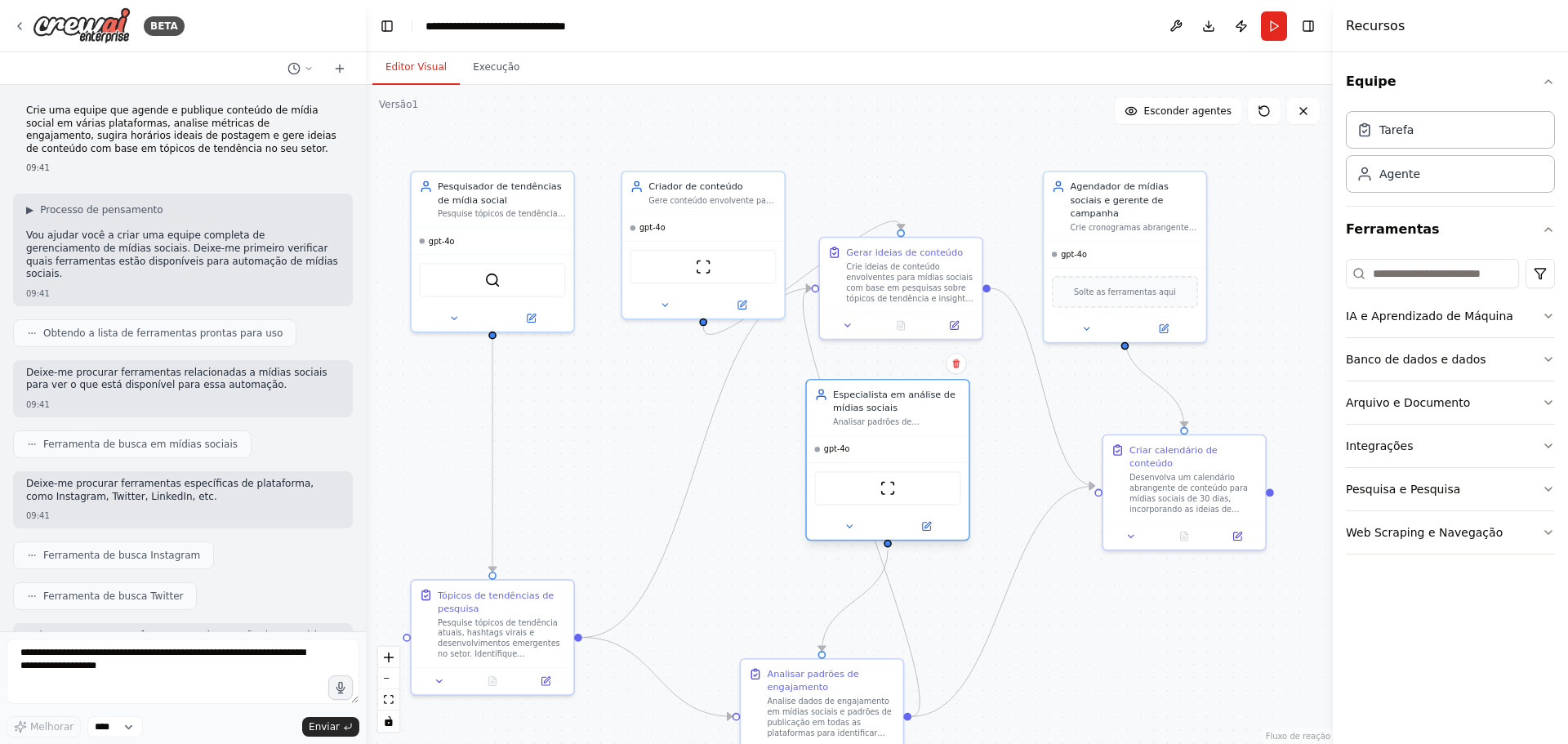
drag, startPoint x: 1027, startPoint y: 480, endPoint x: 873, endPoint y: 399, distance: 174.0
click at [873, 399] on font "Especialista em análise de mídias sociais" at bounding box center [893, 401] width 123 height 24
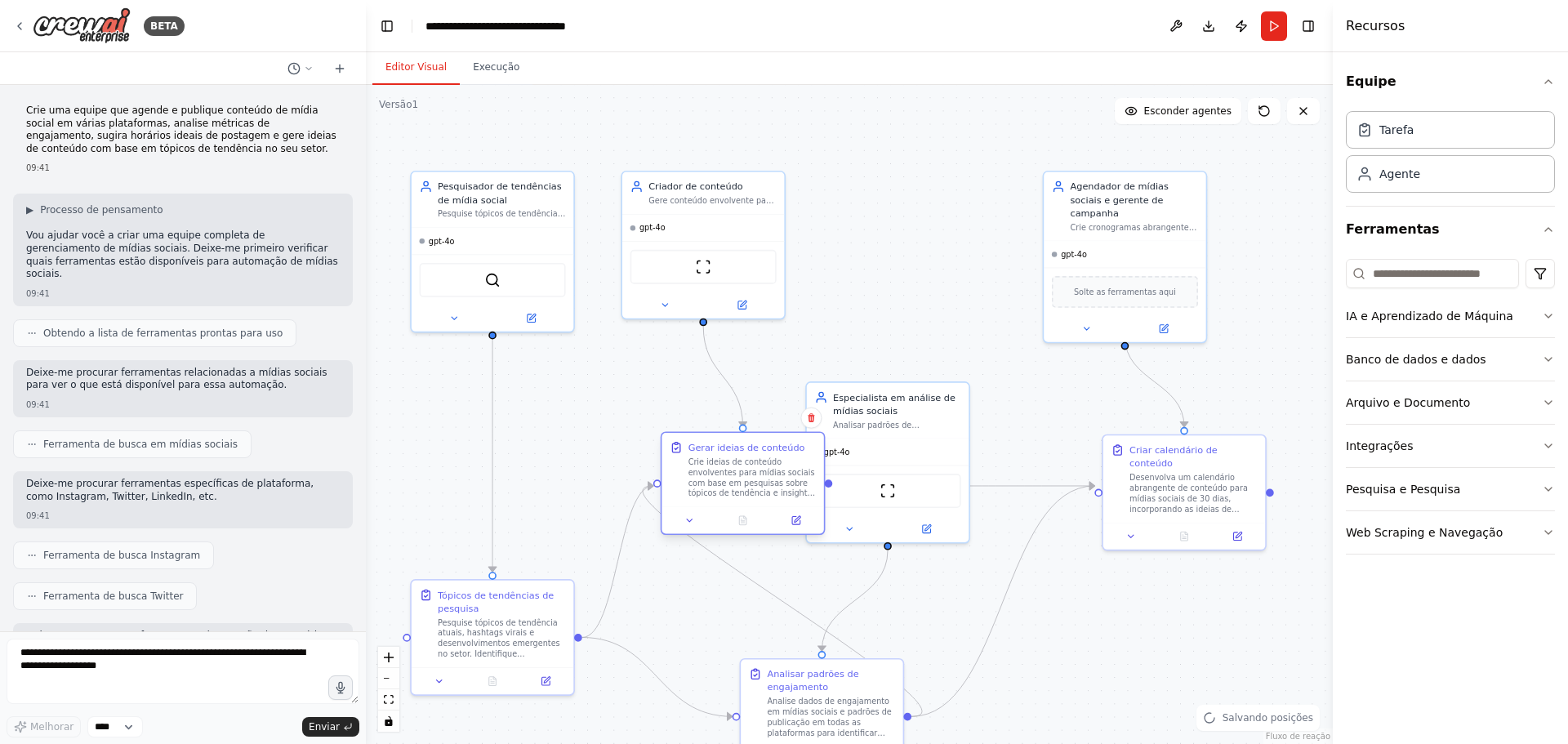
drag, startPoint x: 885, startPoint y: 246, endPoint x: 721, endPoint y: 461, distance: 270.4
click at [721, 452] on font "Gerar ideias de conteúdo" at bounding box center [746, 446] width 117 height 11
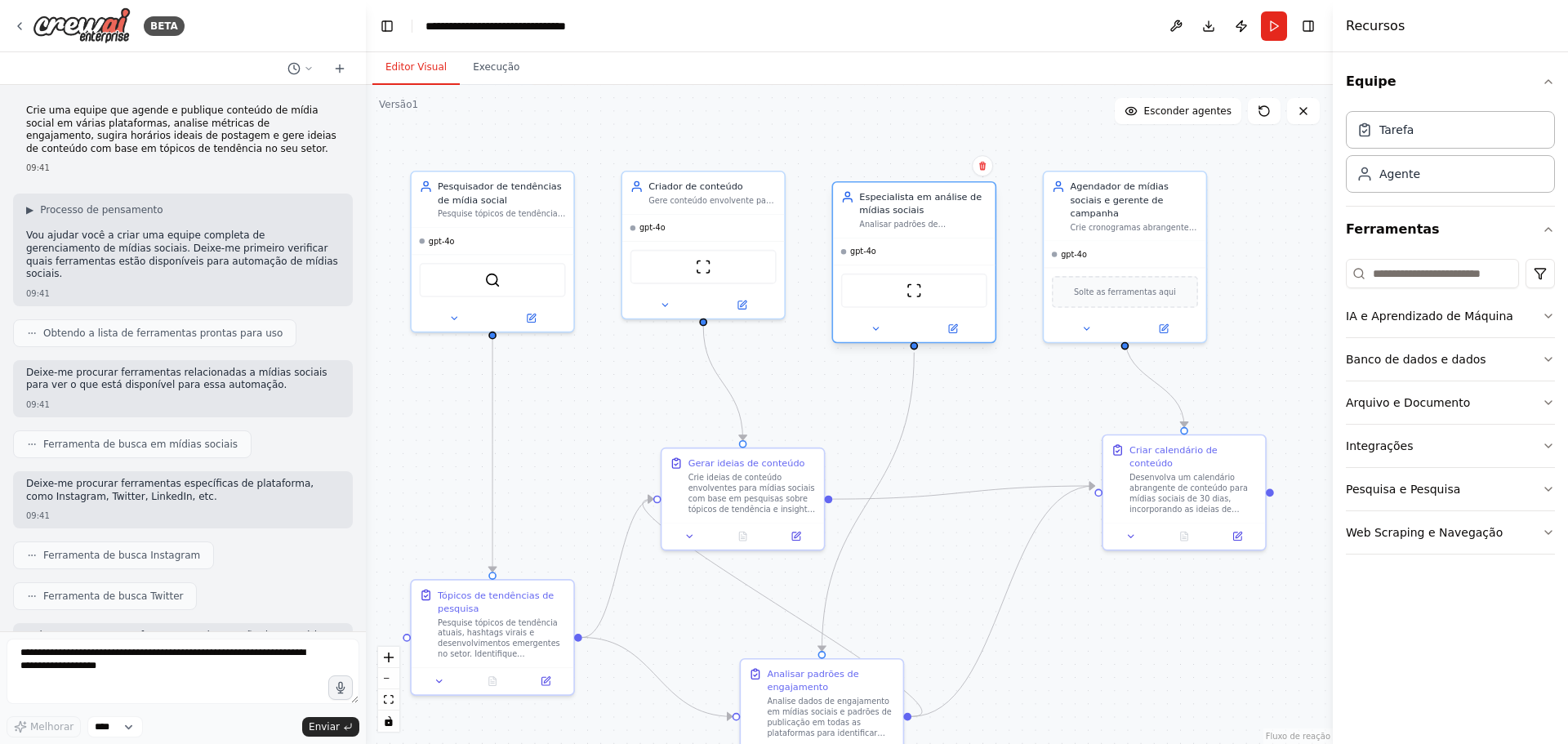
drag, startPoint x: 881, startPoint y: 411, endPoint x: 901, endPoint y: 207, distance: 205.0
click at [901, 207] on font "Especialista em análise de mídias sociais" at bounding box center [920, 204] width 123 height 24
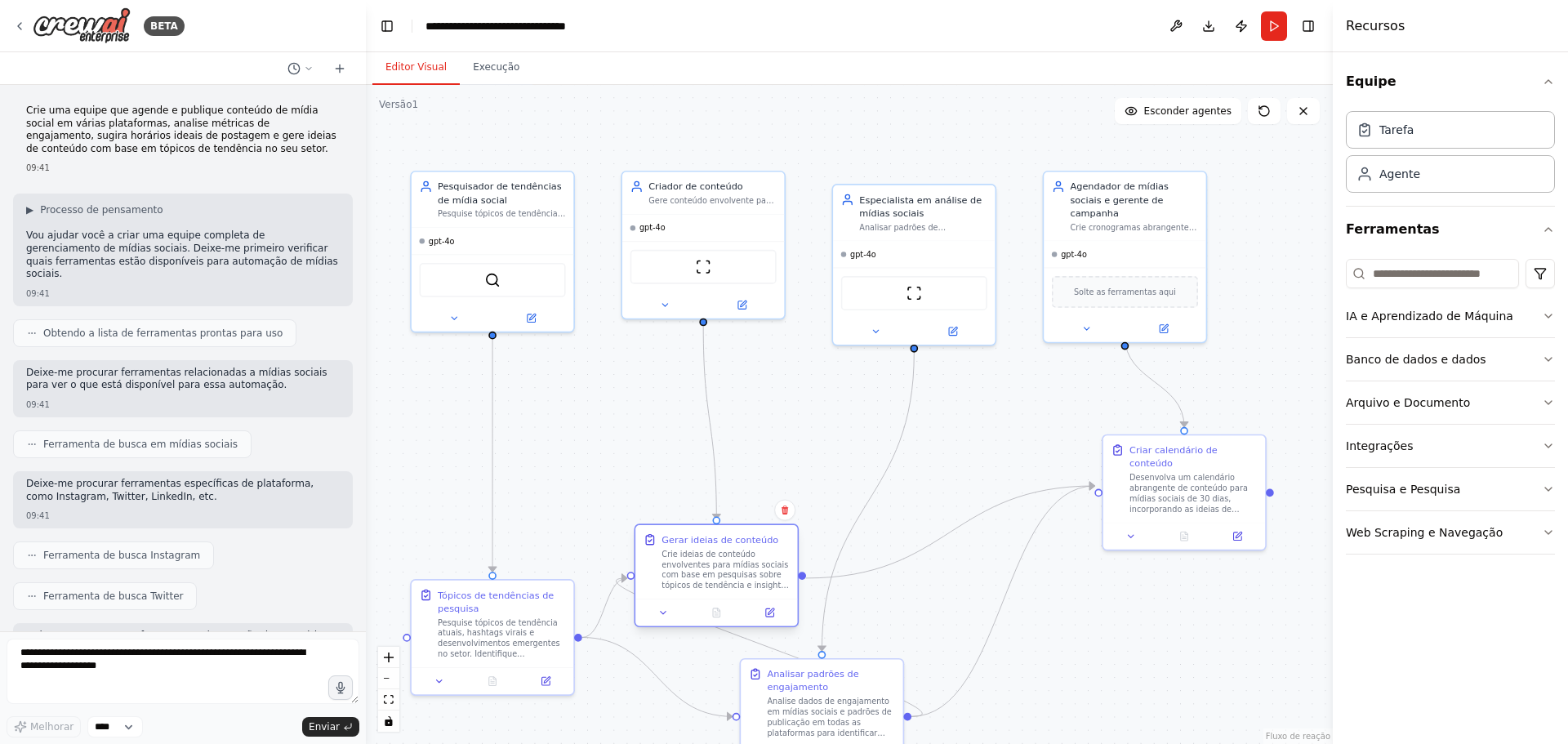
drag, startPoint x: 730, startPoint y: 466, endPoint x: 706, endPoint y: 544, distance: 81.6
click at [706, 544] on font "Gerar ideias de conteúdo" at bounding box center [719, 539] width 117 height 11
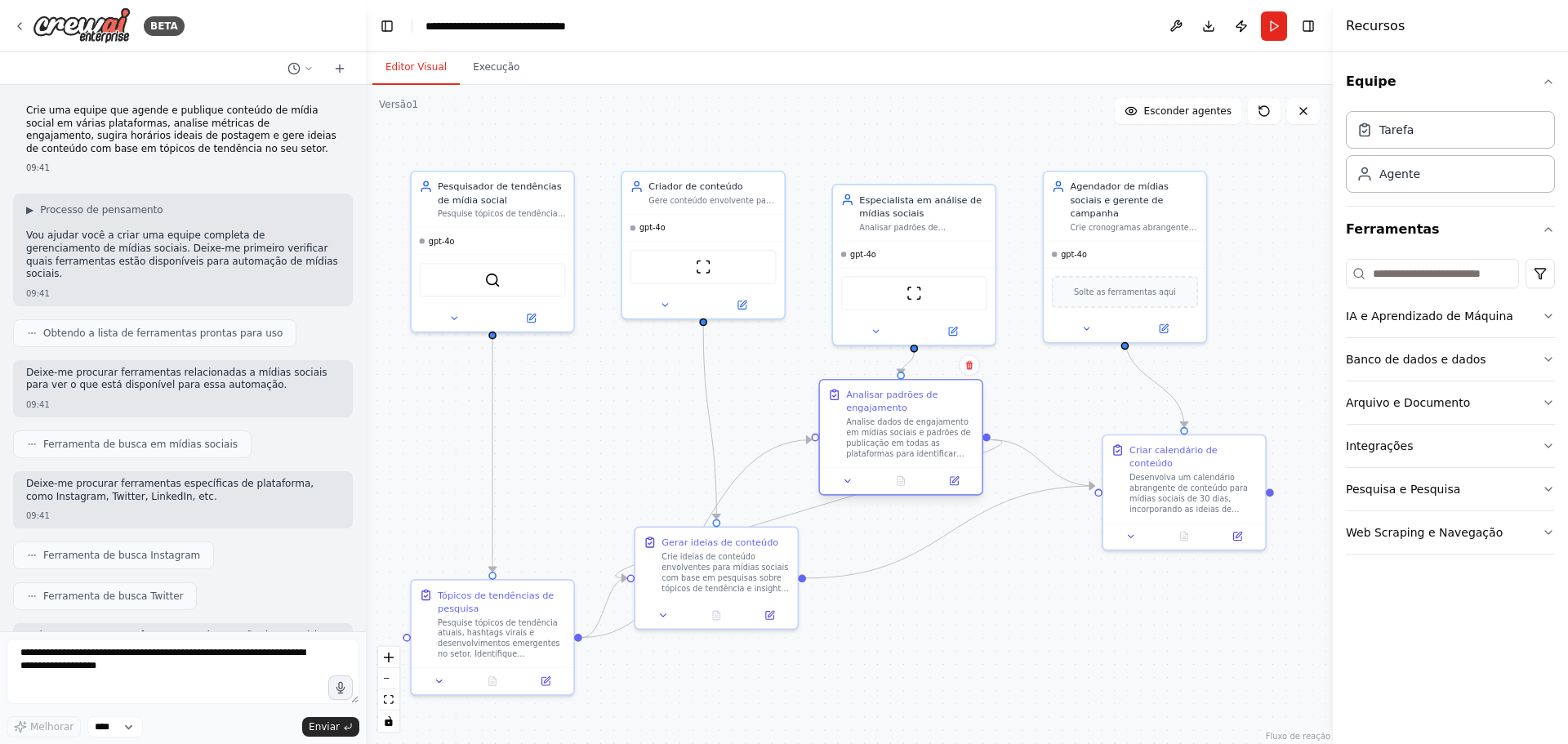
drag, startPoint x: 824, startPoint y: 697, endPoint x: 912, endPoint y: 413, distance: 297.3
click at [912, 413] on div "Analisar padrões de engajamento Analise dados de engajamento em mídias sociais …" at bounding box center [910, 423] width 127 height 71
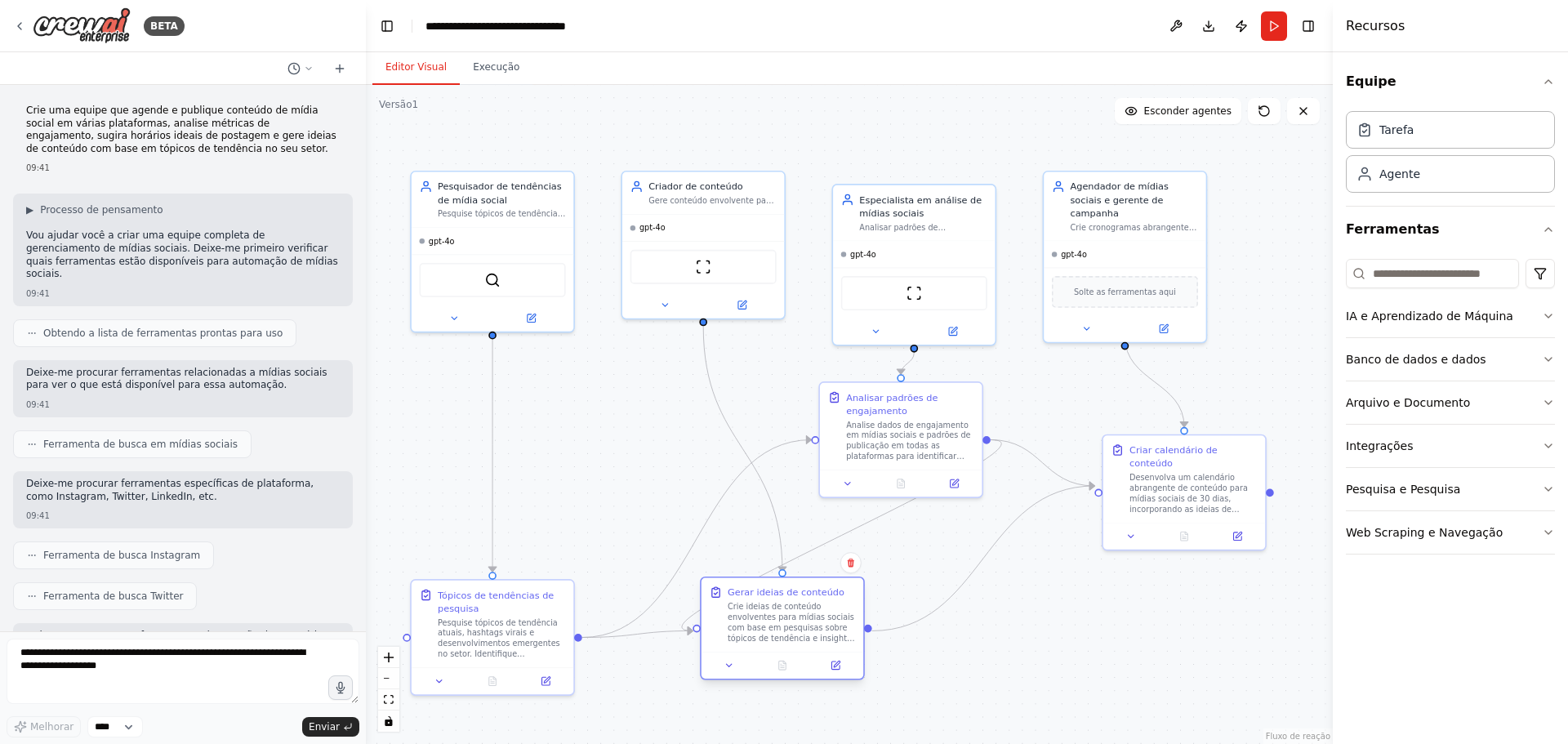
drag, startPoint x: 725, startPoint y: 559, endPoint x: 790, endPoint y: 610, distance: 82.6
click at [790, 610] on font "Crie ideias de conteúdo envolventes para mídias sociais com base em pesquisas s…" at bounding box center [791, 674] width 127 height 146
drag, startPoint x: 906, startPoint y: 251, endPoint x: 906, endPoint y: 241, distance: 10.0
click at [906, 241] on div "gpt-4o" at bounding box center [913, 251] width 162 height 26
drag, startPoint x: 909, startPoint y: 212, endPoint x: 905, endPoint y: 201, distance: 11.7
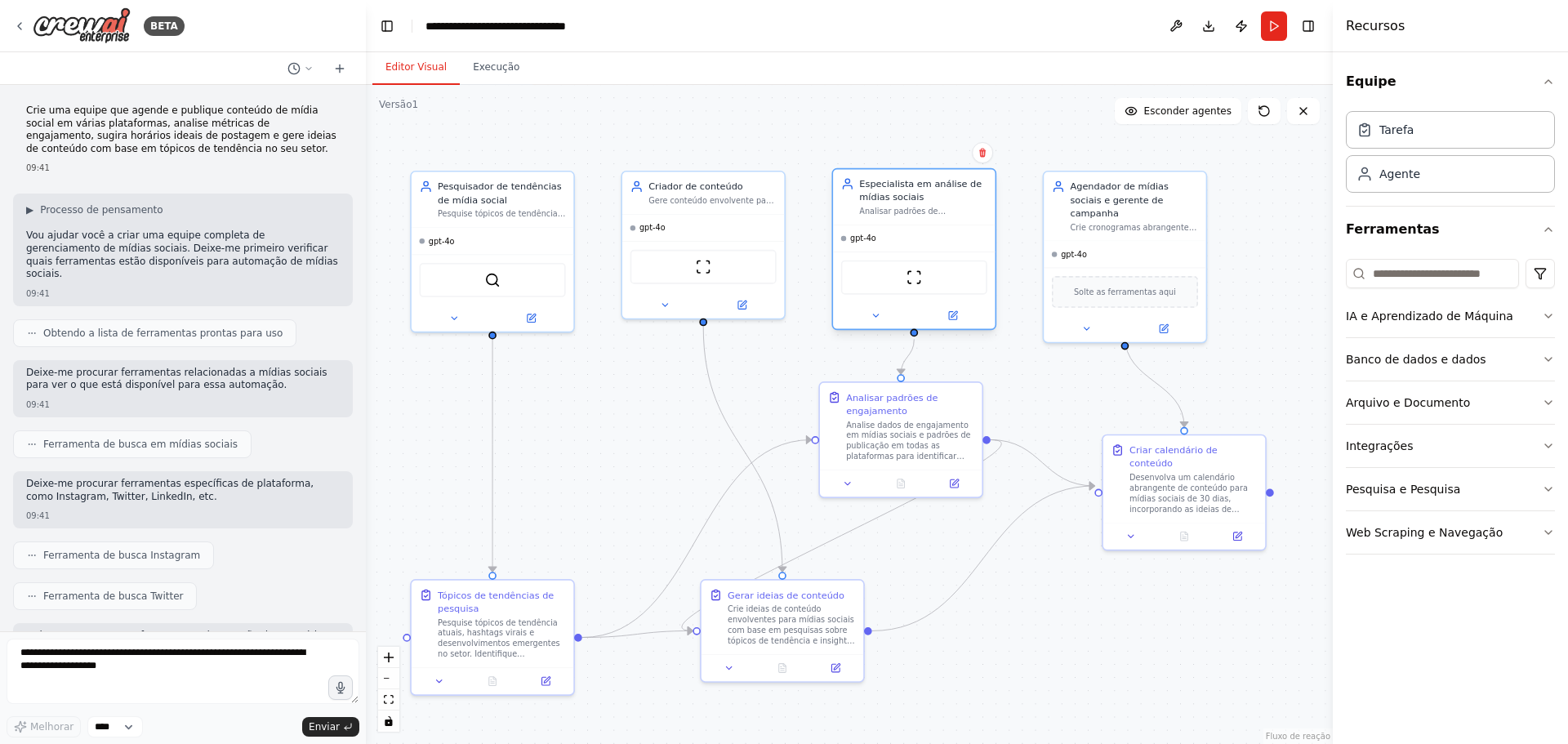
click at [905, 201] on font "Especialista em análise de mídias sociais" at bounding box center [920, 190] width 123 height 24
click at [849, 487] on button at bounding box center [847, 480] width 45 height 16
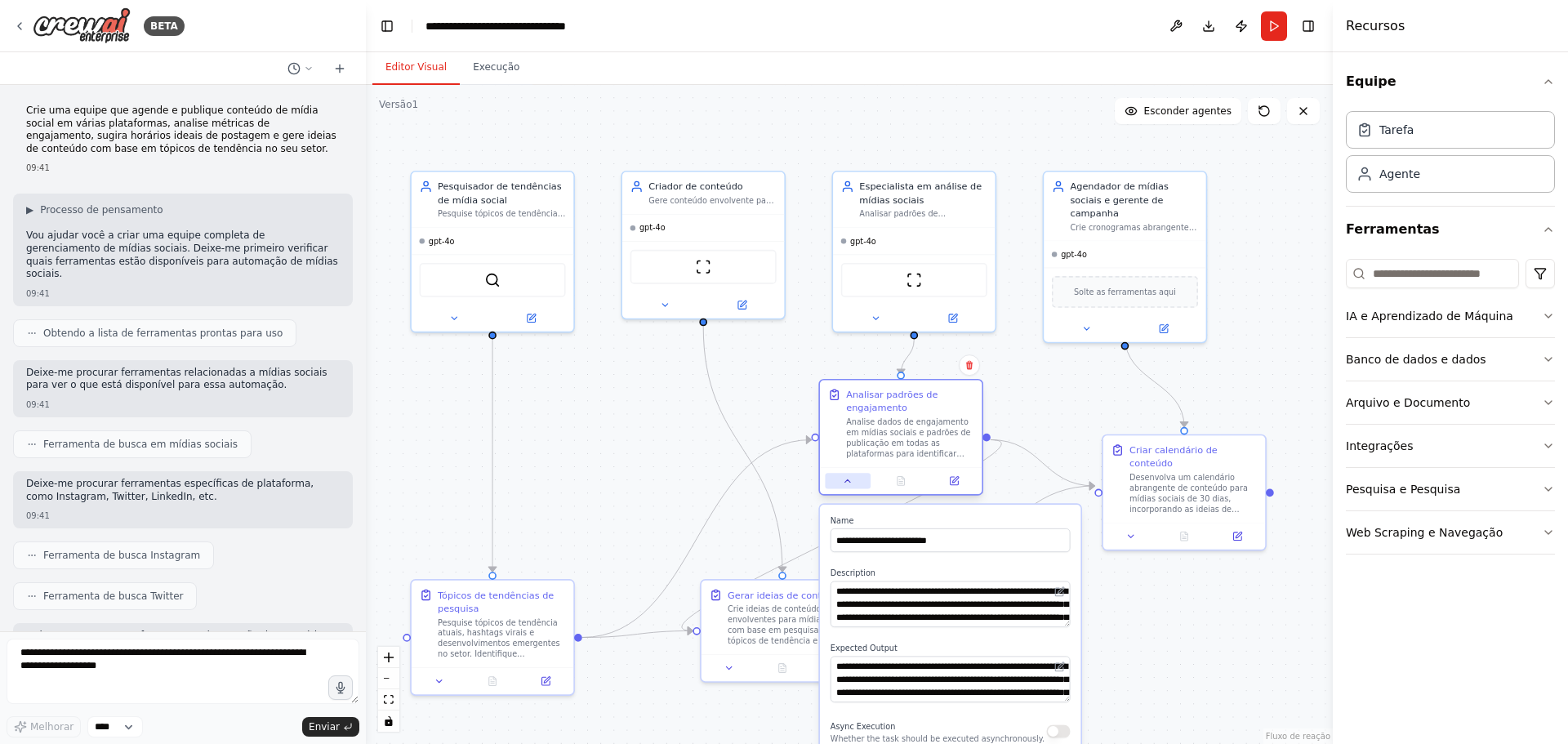
click at [849, 487] on button at bounding box center [847, 480] width 45 height 16
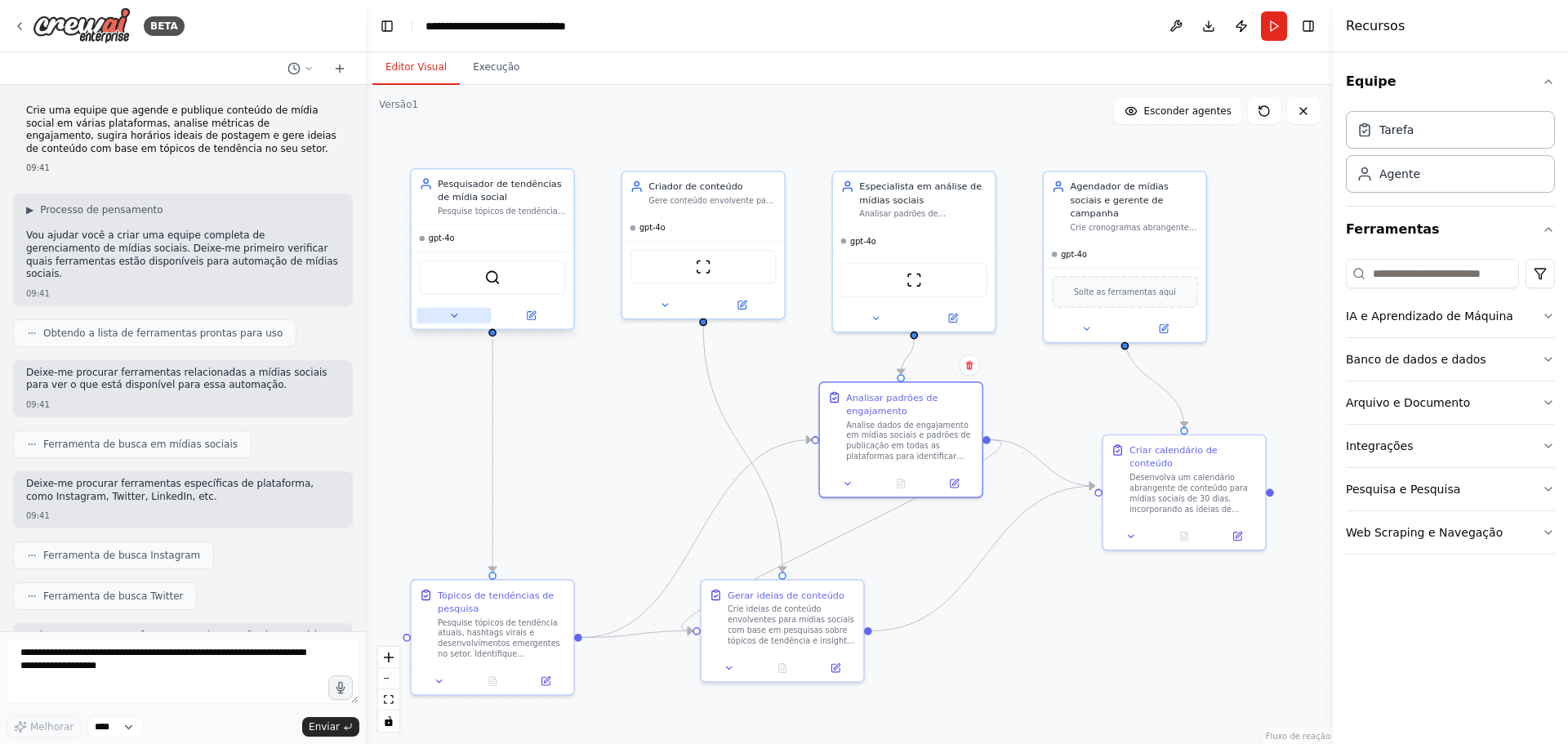
click at [451, 316] on icon at bounding box center [453, 315] width 11 height 11
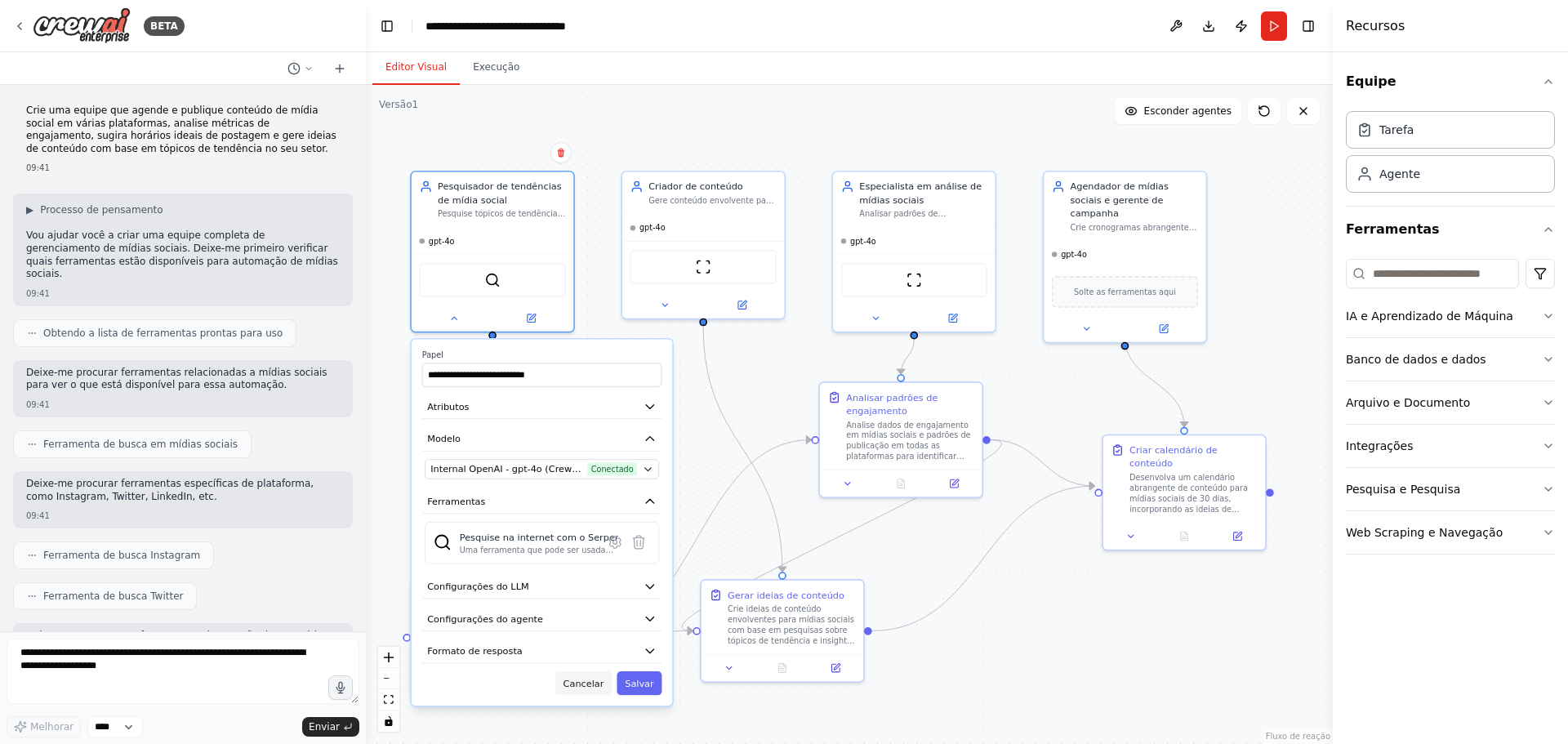
click at [581, 693] on button "Cancelar" at bounding box center [582, 682] width 56 height 24
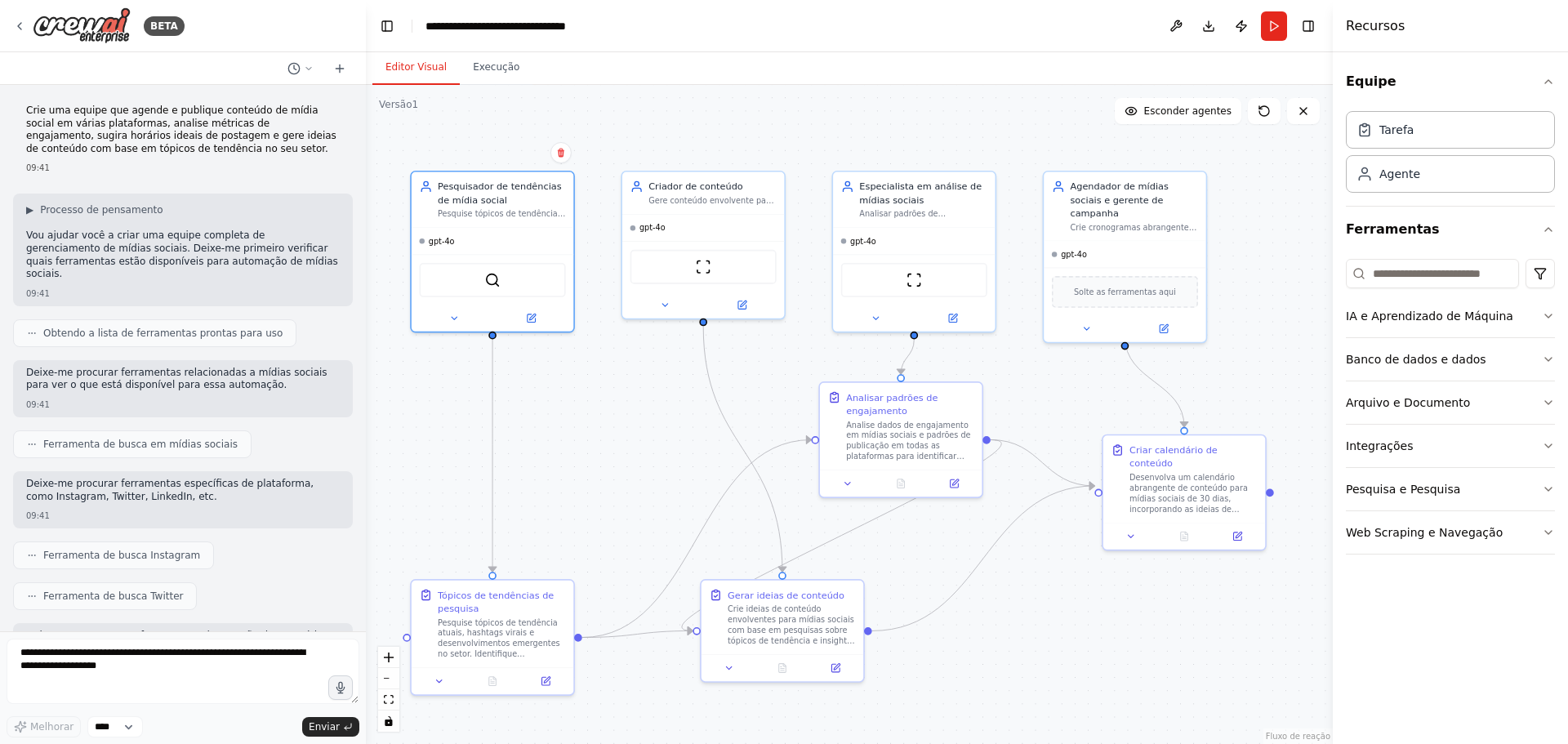
click at [31, 328] on icon at bounding box center [31, 333] width 10 height 10
click at [154, 438] on font "Ferramenta de busca em mídias sociais" at bounding box center [140, 444] width 194 height 12
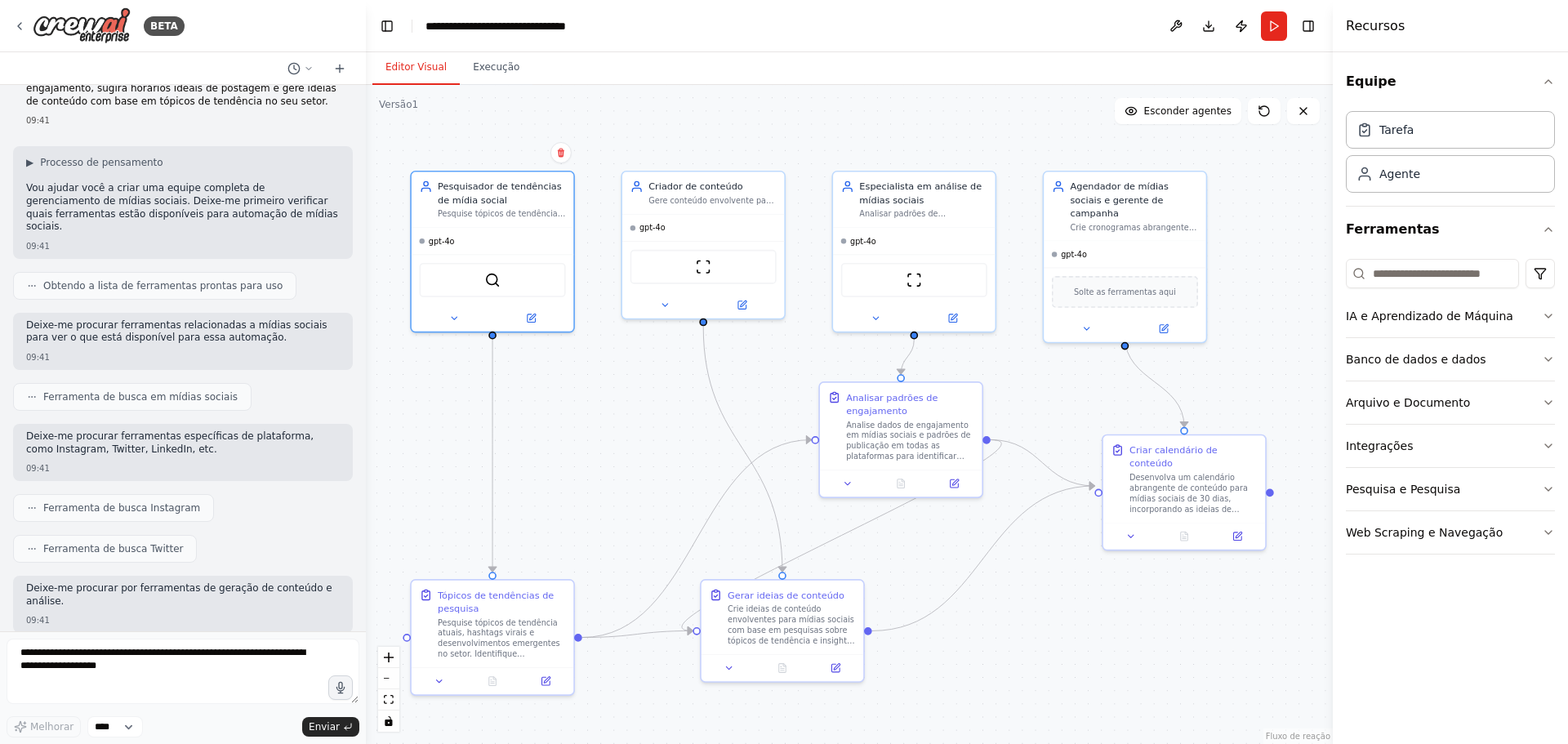
scroll to position [66, 0]
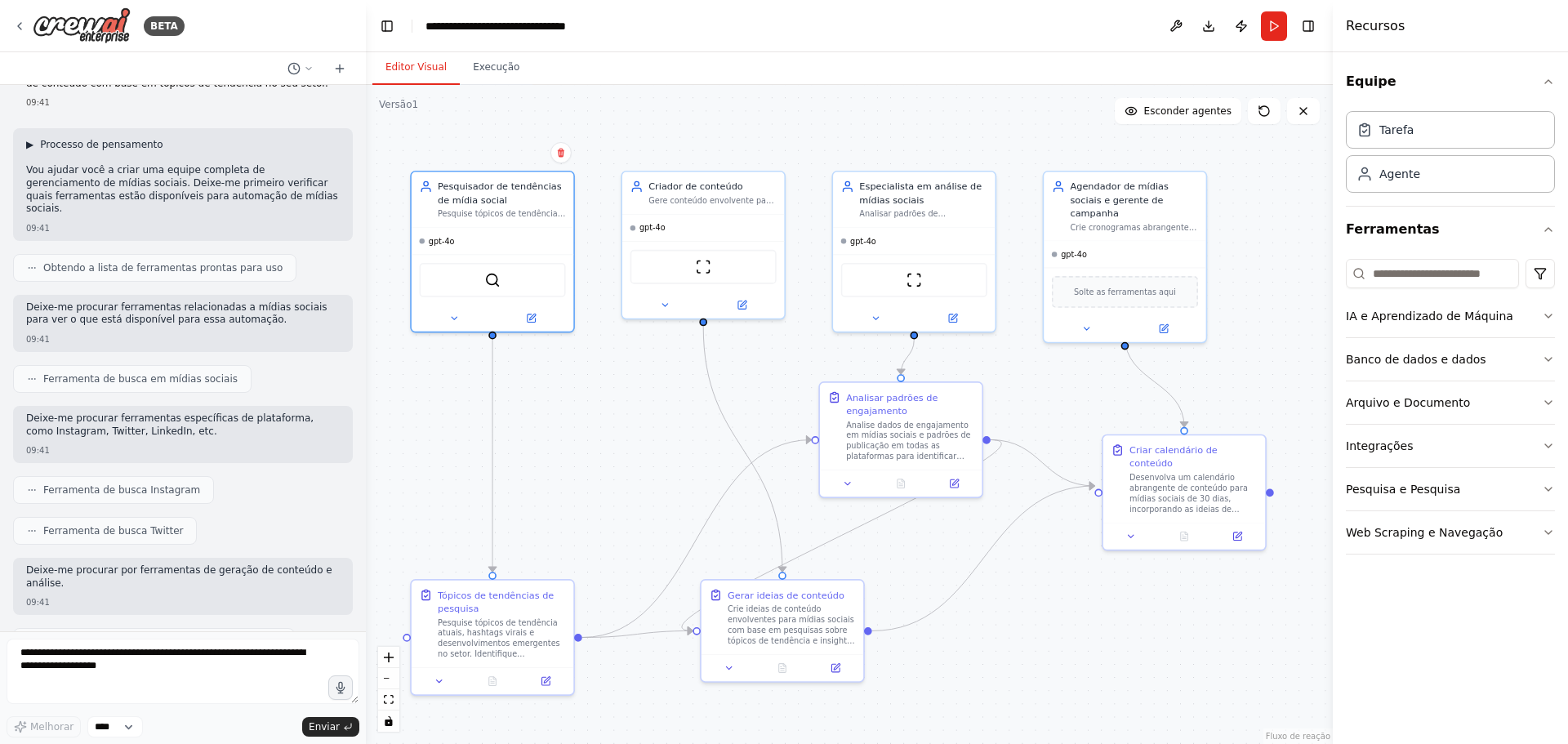
click at [33, 144] on font "▶" at bounding box center [29, 145] width 7 height 12
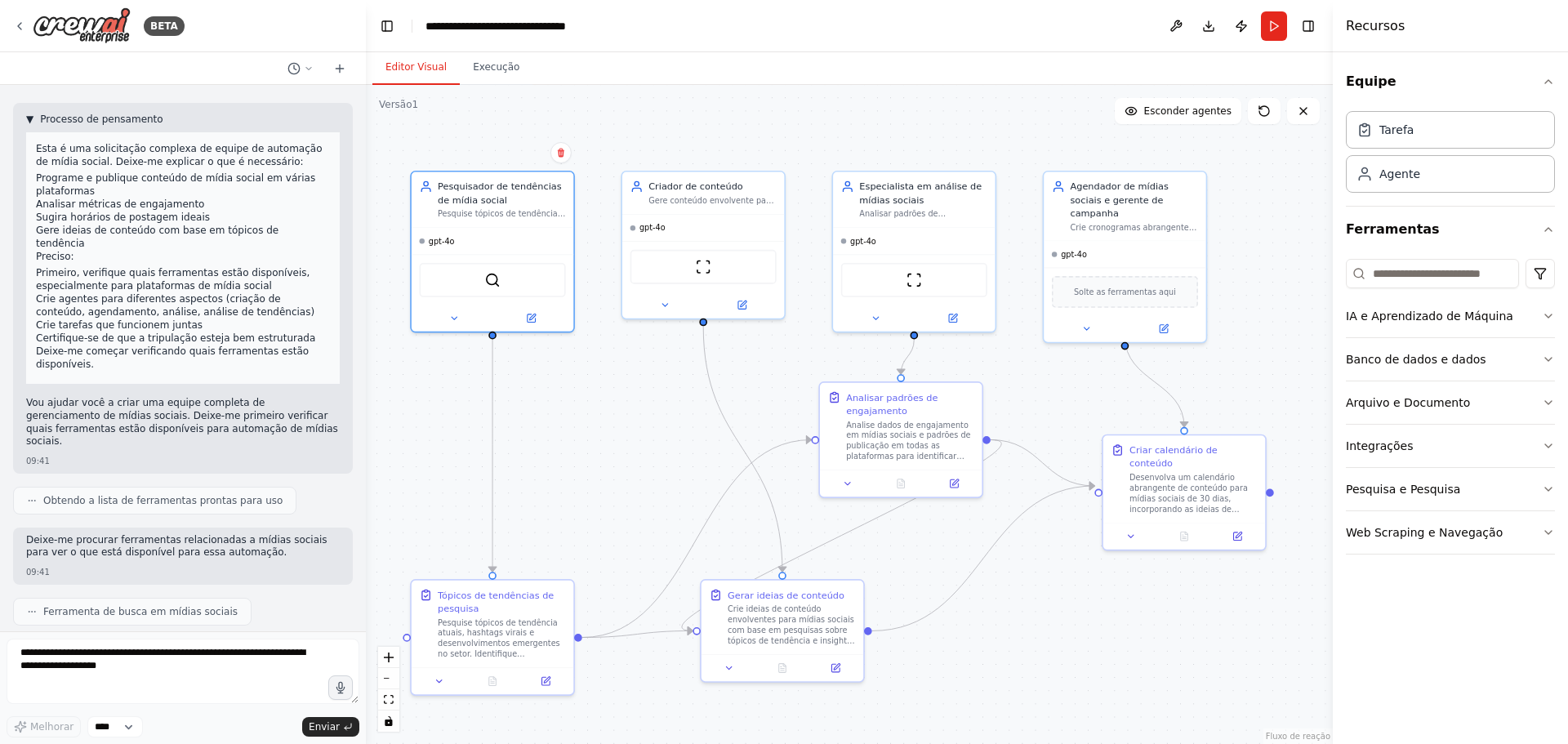
scroll to position [90, 0]
